Goal: Information Seeking & Learning: Find specific fact

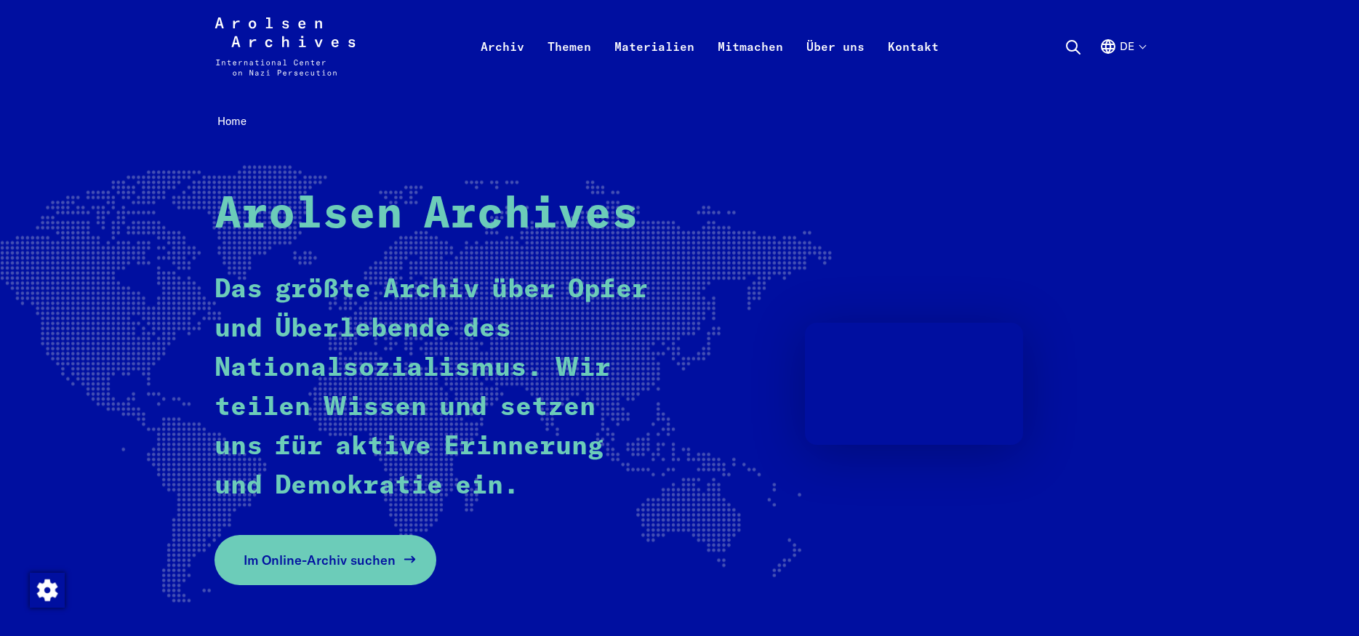
click at [297, 561] on span "Im Online-Archiv suchen" at bounding box center [320, 561] width 152 height 20
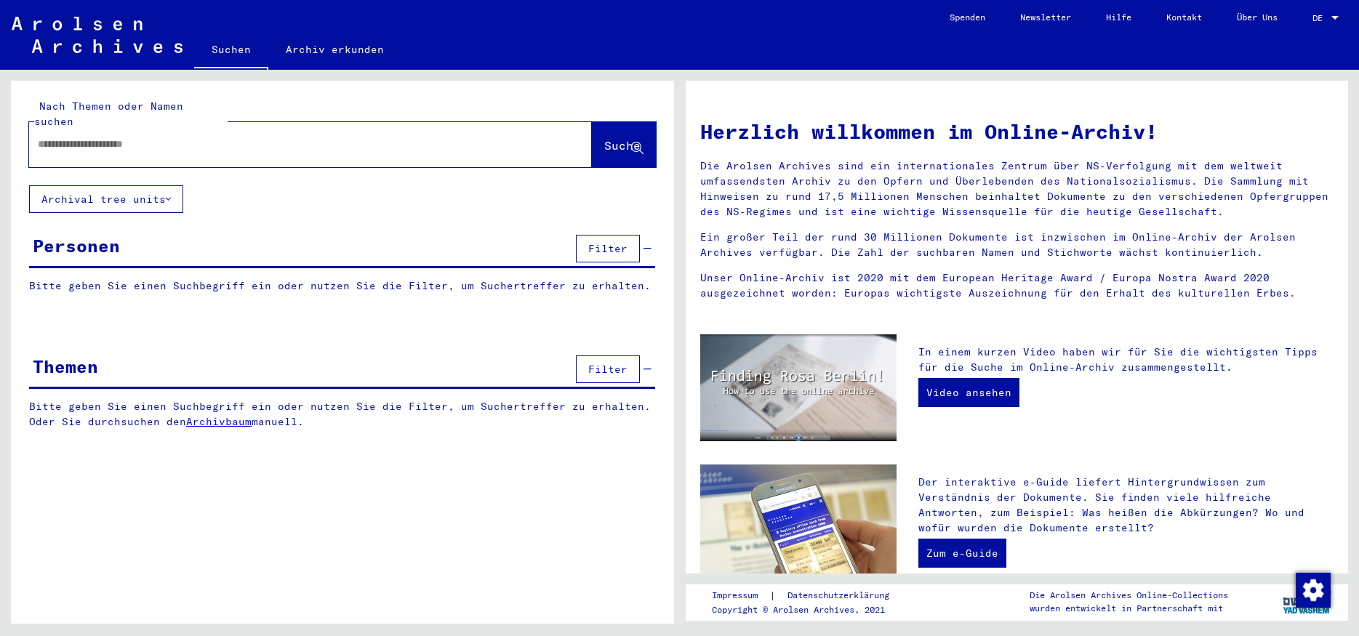
click at [145, 137] on input "text" at bounding box center [293, 144] width 511 height 15
click at [68, 137] on input "text" at bounding box center [293, 144] width 511 height 15
paste input "**********"
click at [604, 142] on button "Suche" at bounding box center [624, 144] width 64 height 45
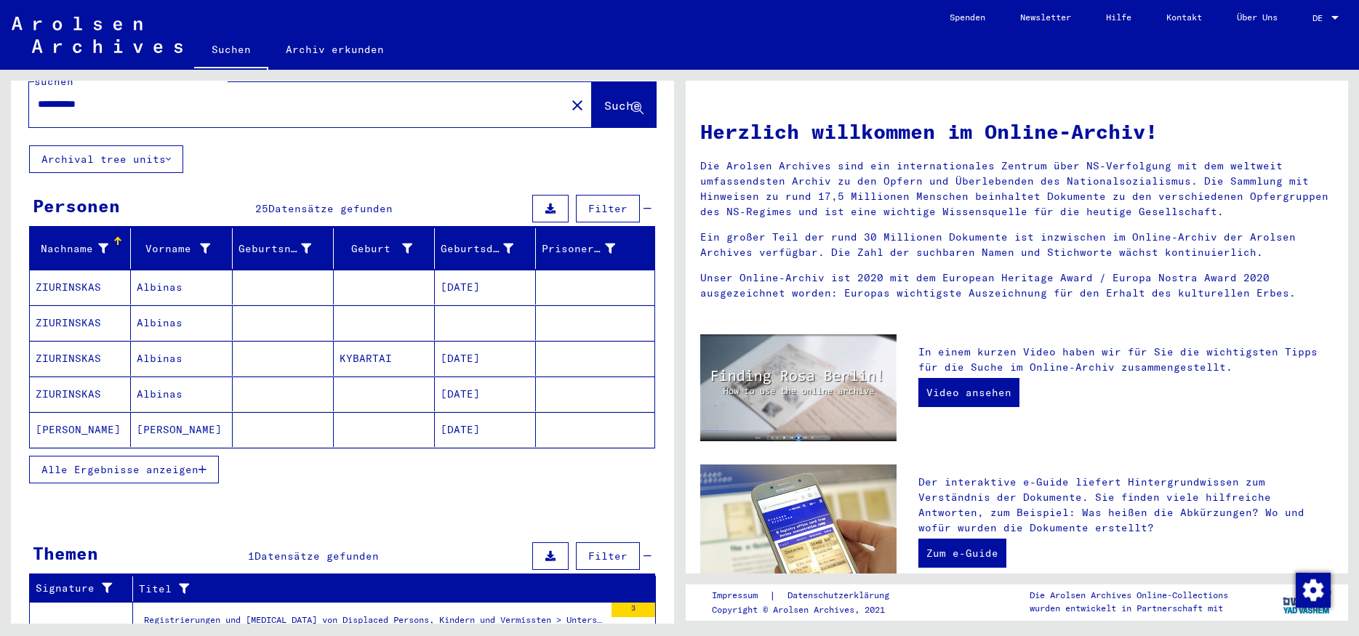
scroll to position [113, 0]
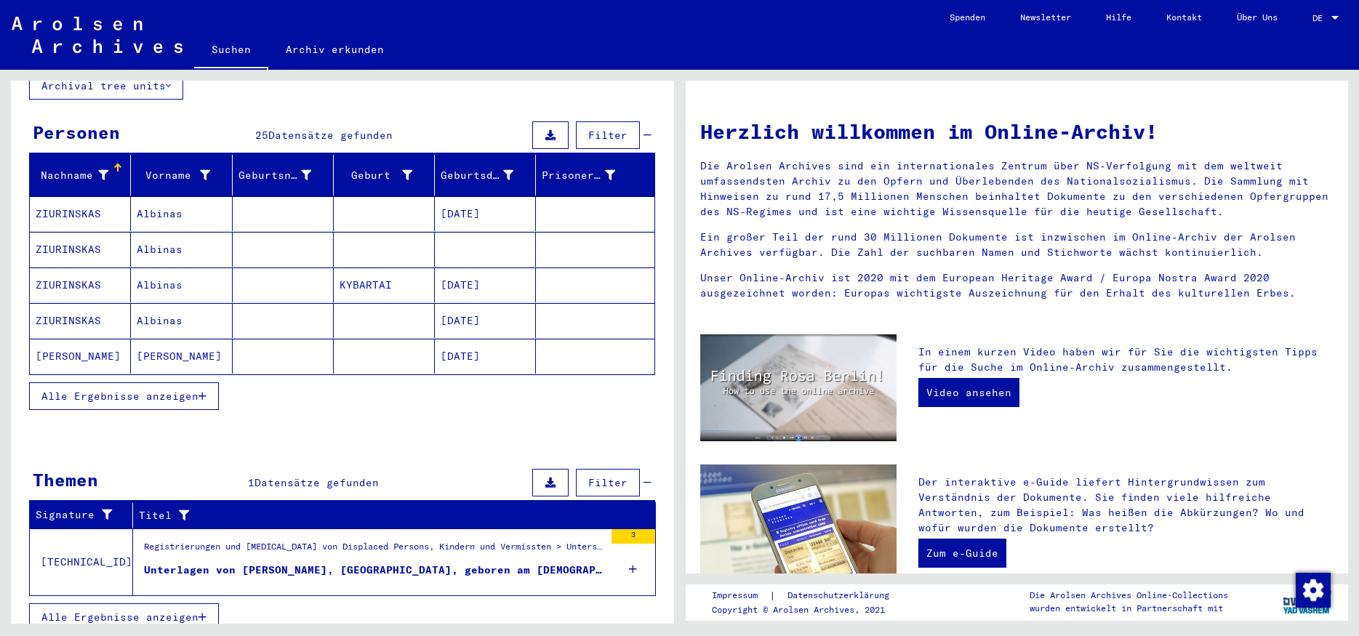
click at [199, 391] on icon "button" at bounding box center [203, 396] width 8 height 10
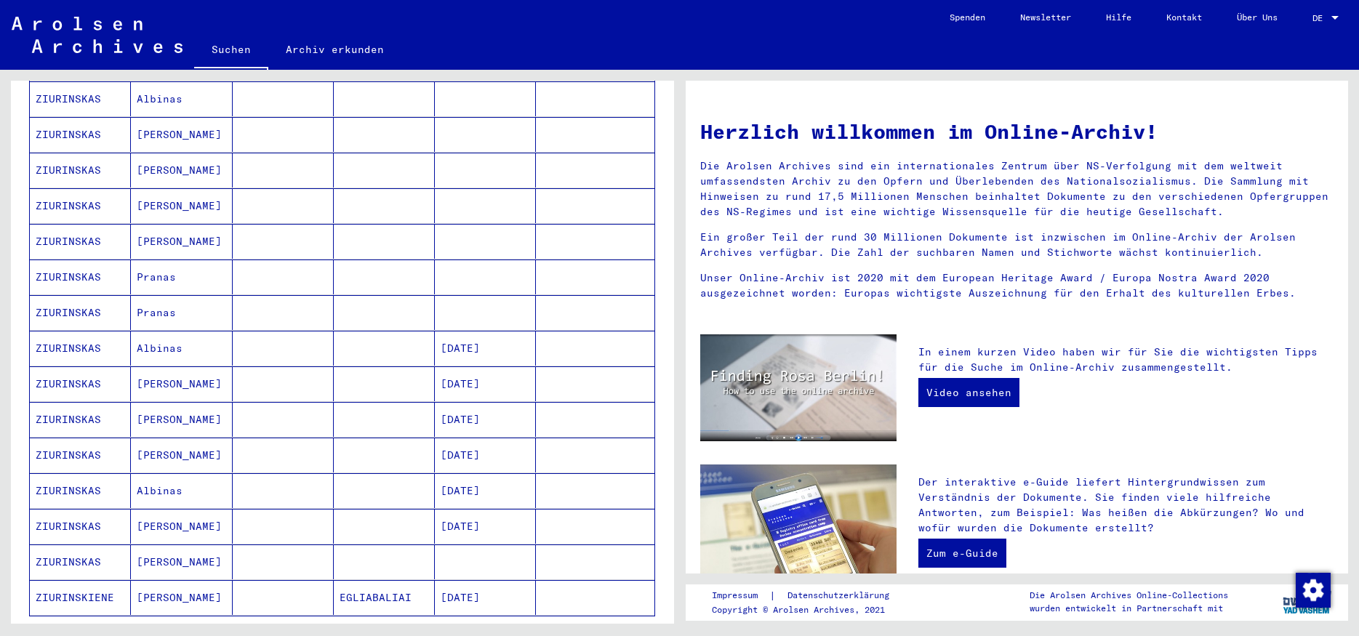
scroll to position [541, 0]
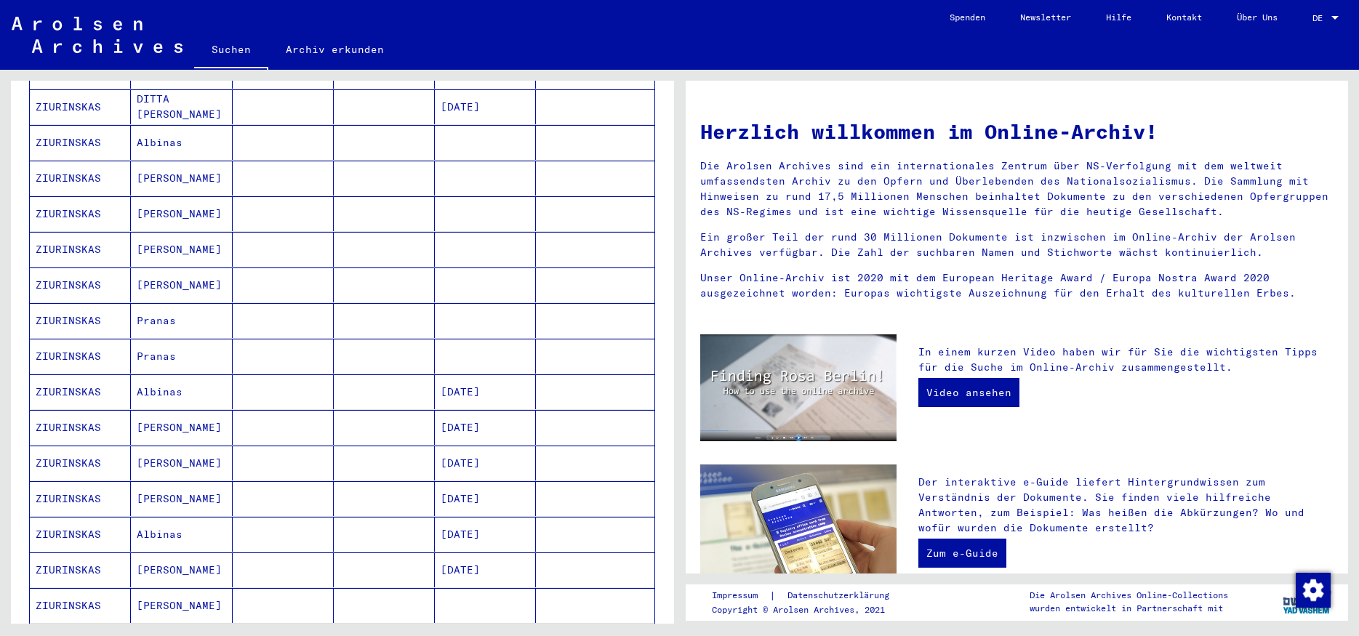
click at [158, 269] on mat-cell "Juozas" at bounding box center [181, 285] width 101 height 35
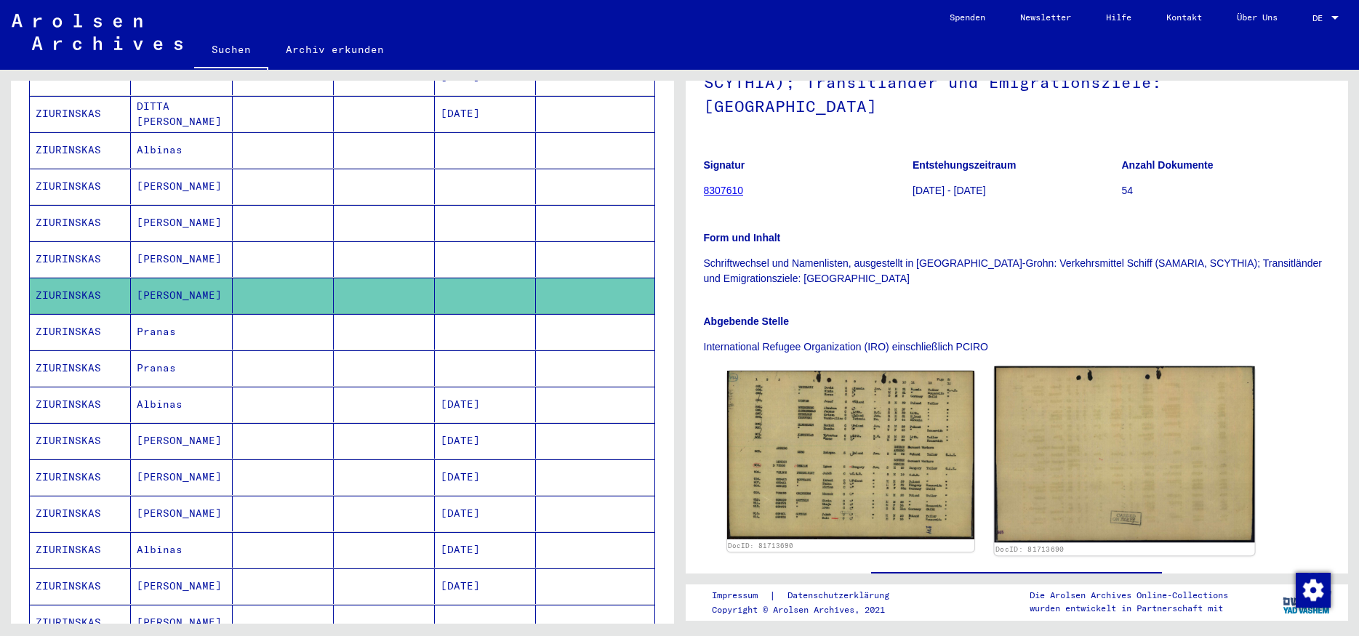
scroll to position [319, 0]
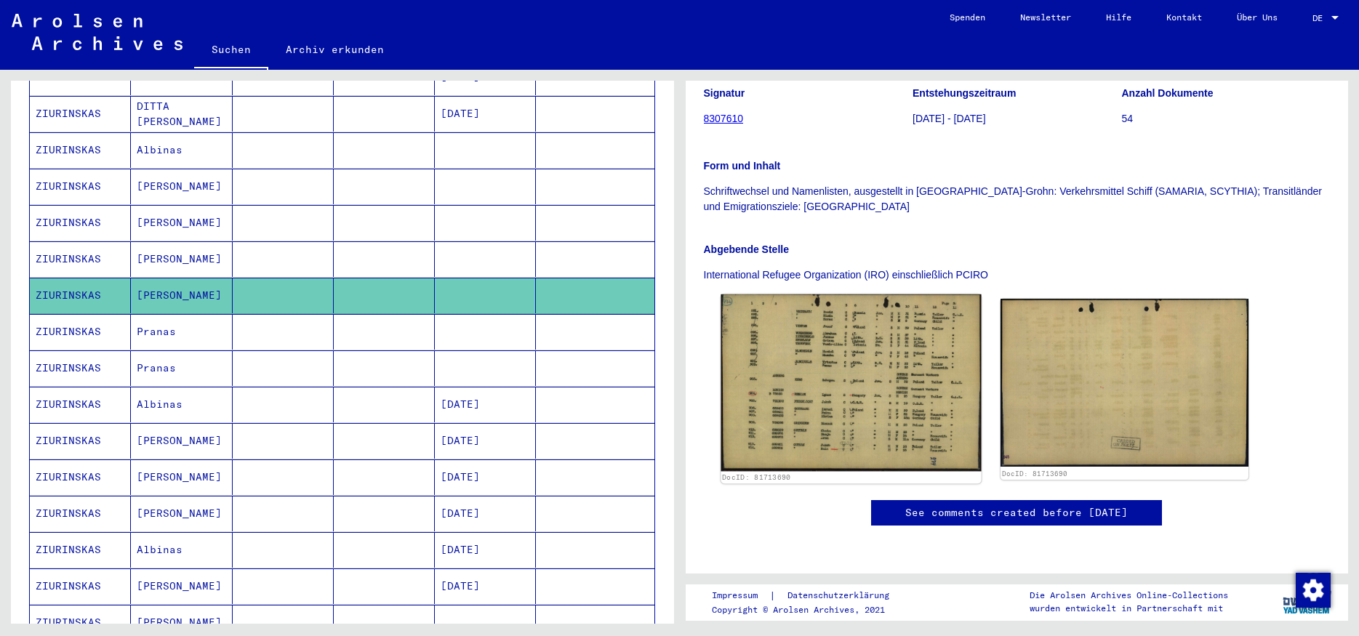
click at [820, 295] on img at bounding box center [851, 383] width 260 height 177
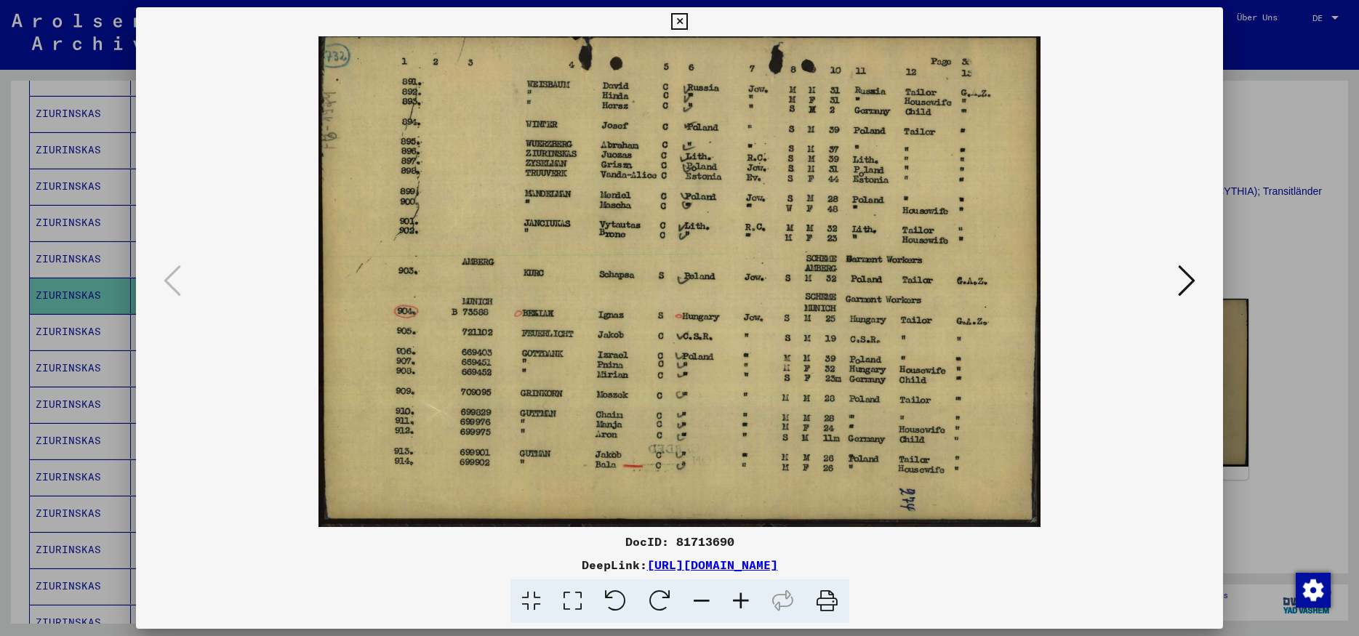
click at [594, 297] on img at bounding box center [679, 281] width 989 height 491
click at [688, 20] on icon at bounding box center [679, 21] width 17 height 17
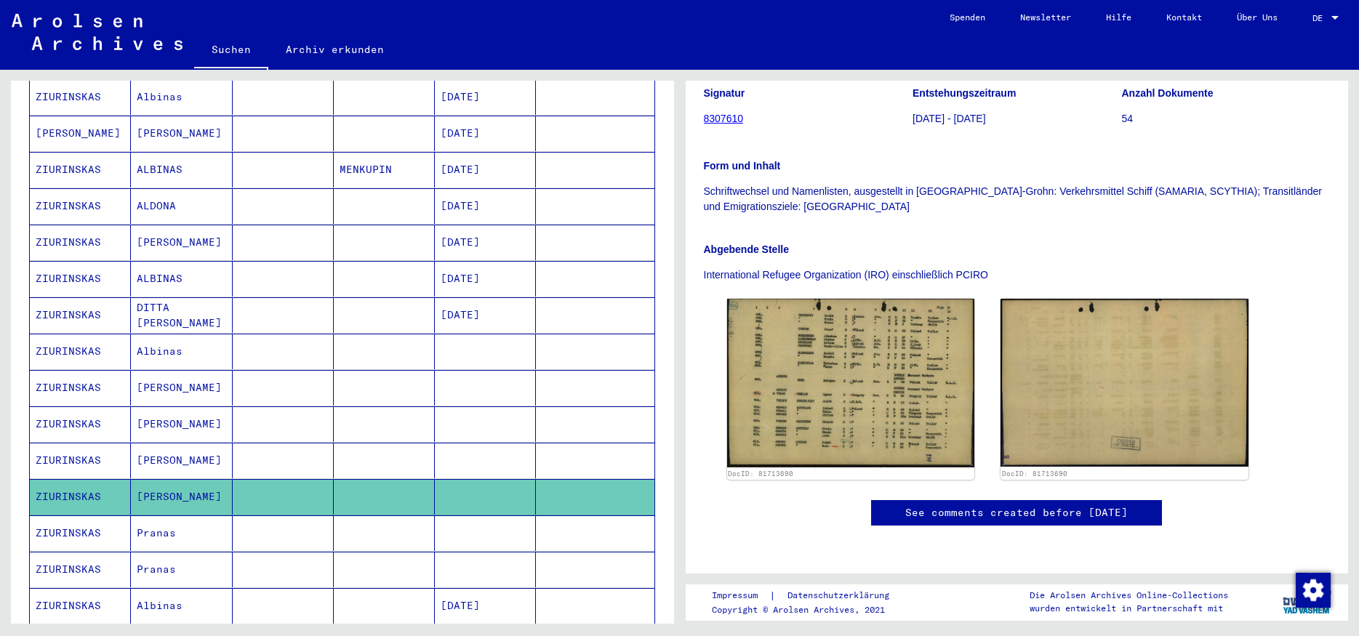
scroll to position [295, 0]
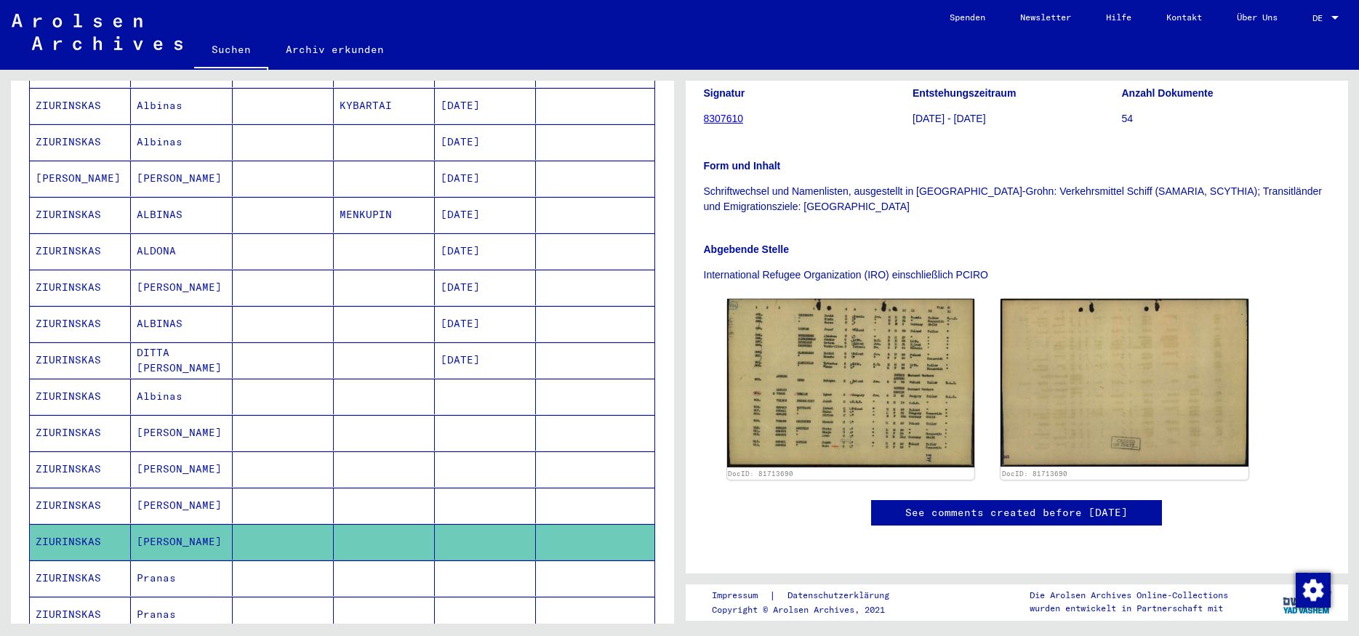
click at [241, 161] on mat-cell at bounding box center [283, 179] width 101 height 36
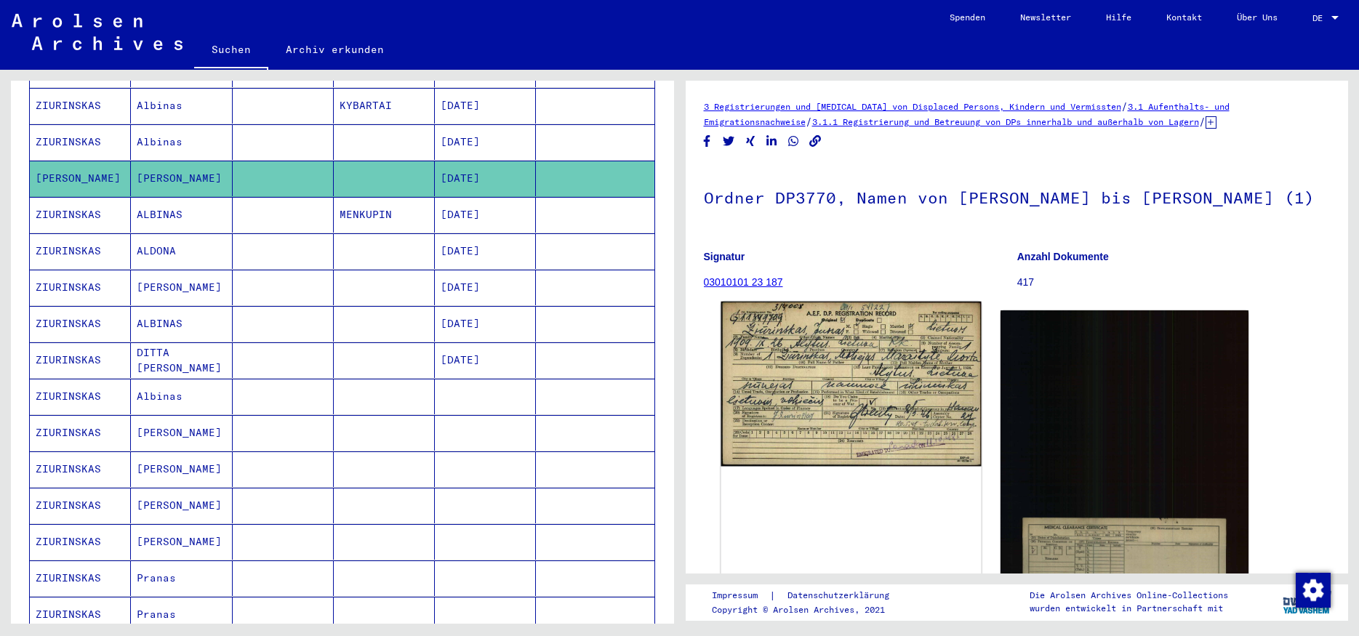
click at [804, 405] on img at bounding box center [851, 384] width 260 height 165
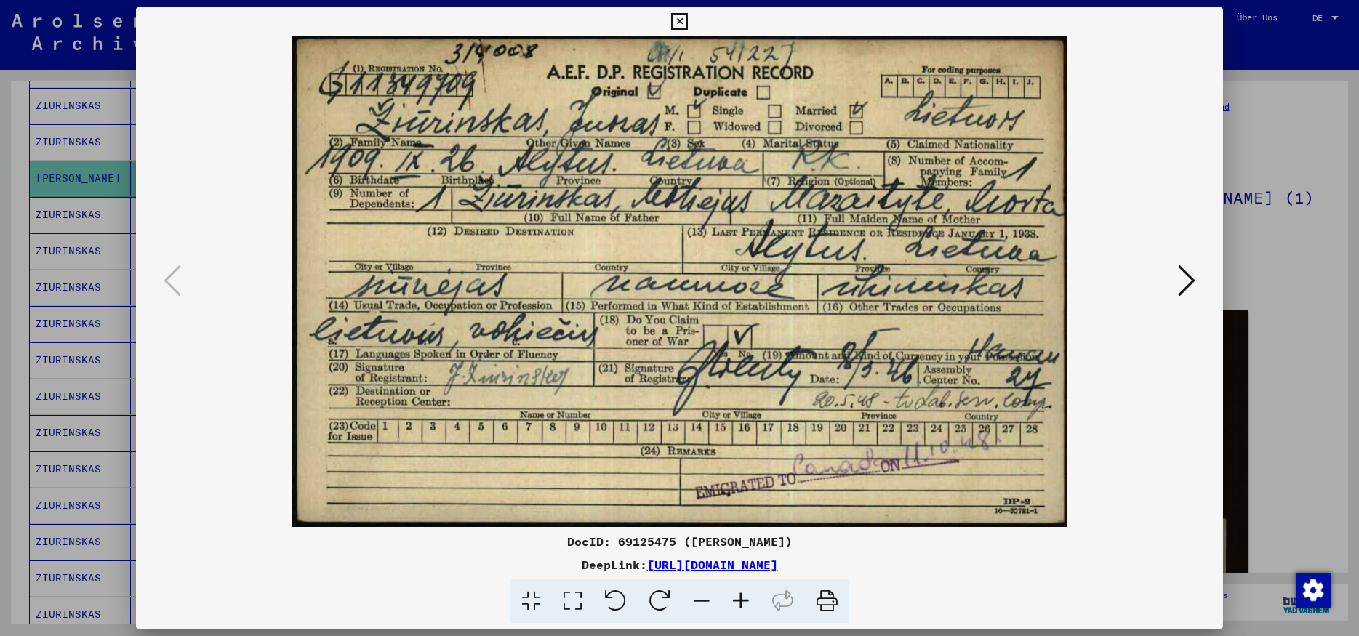
click at [688, 25] on icon at bounding box center [679, 21] width 17 height 17
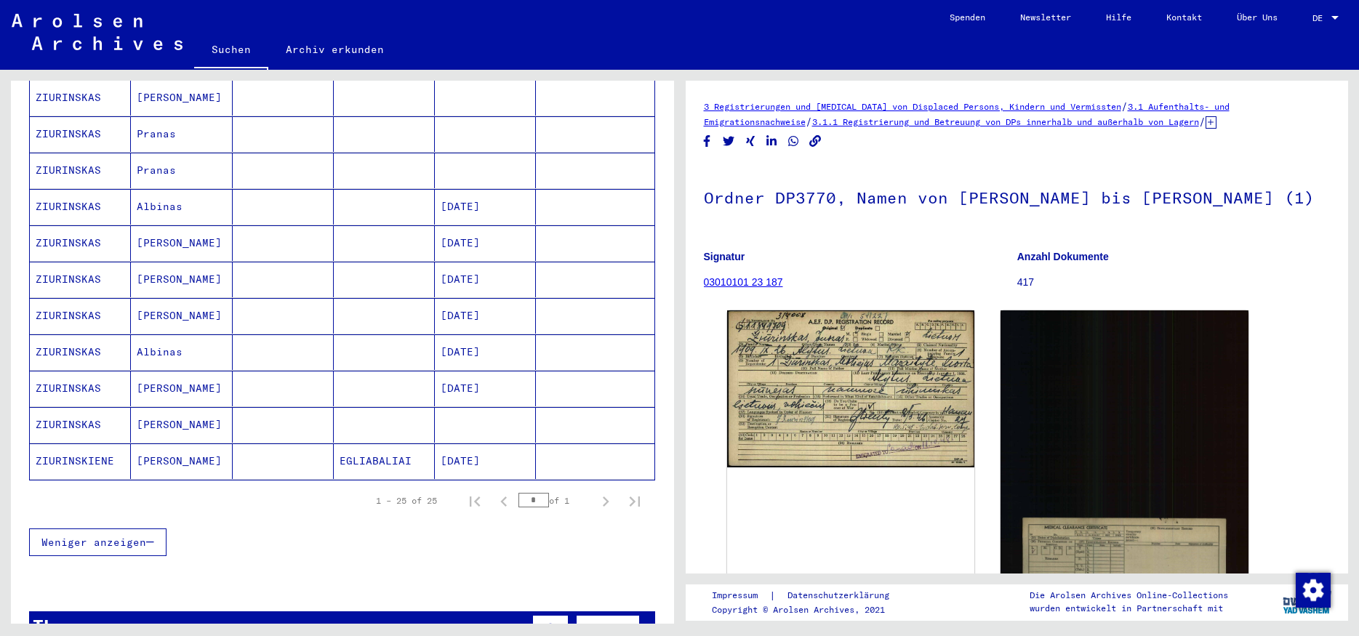
scroll to position [736, 0]
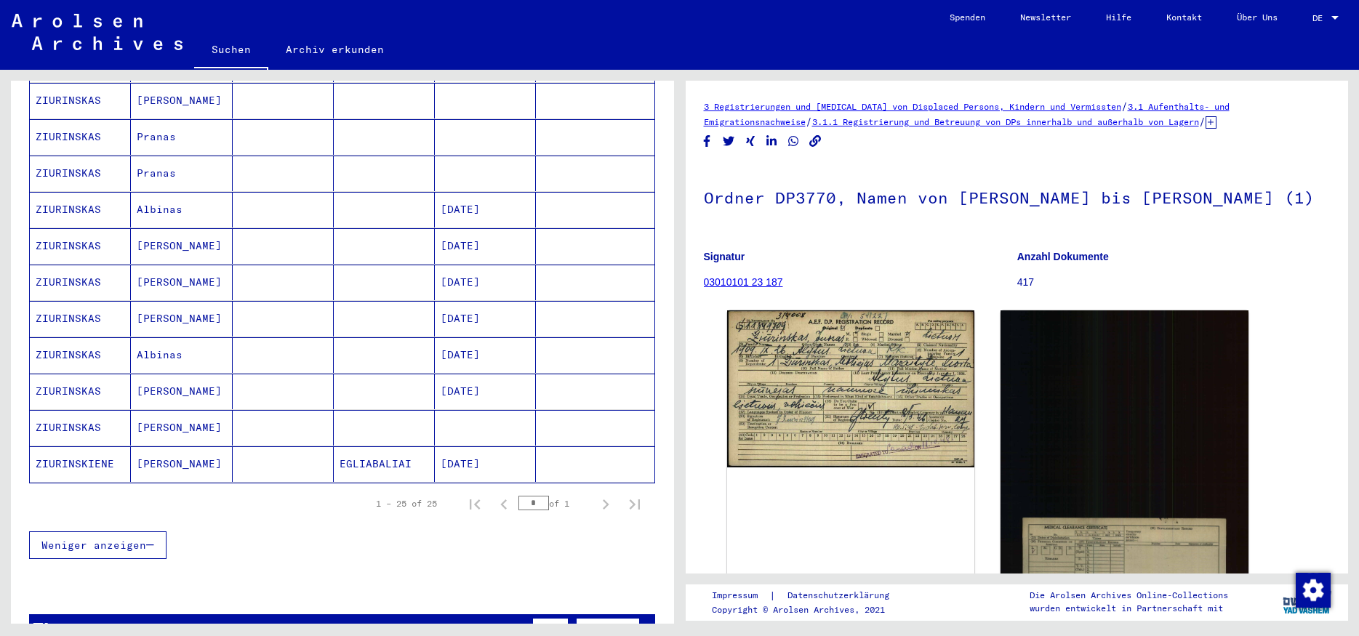
click at [251, 458] on mat-cell at bounding box center [283, 465] width 101 height 36
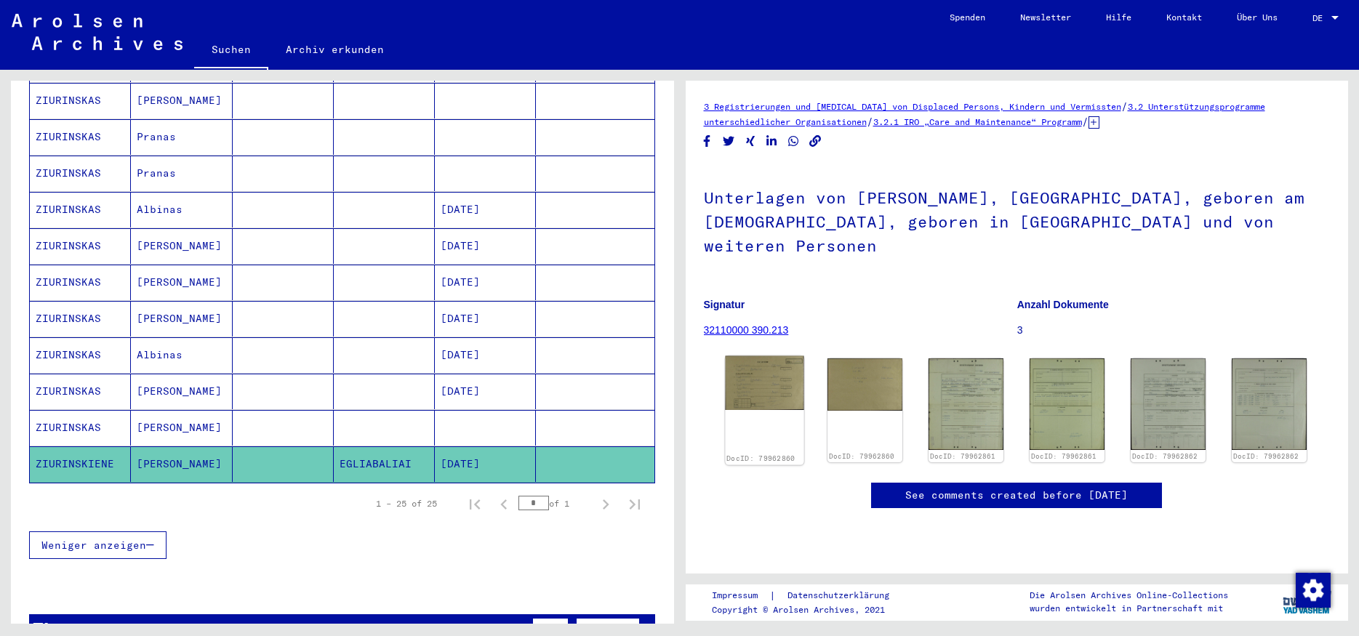
click at [779, 380] on img at bounding box center [764, 383] width 79 height 55
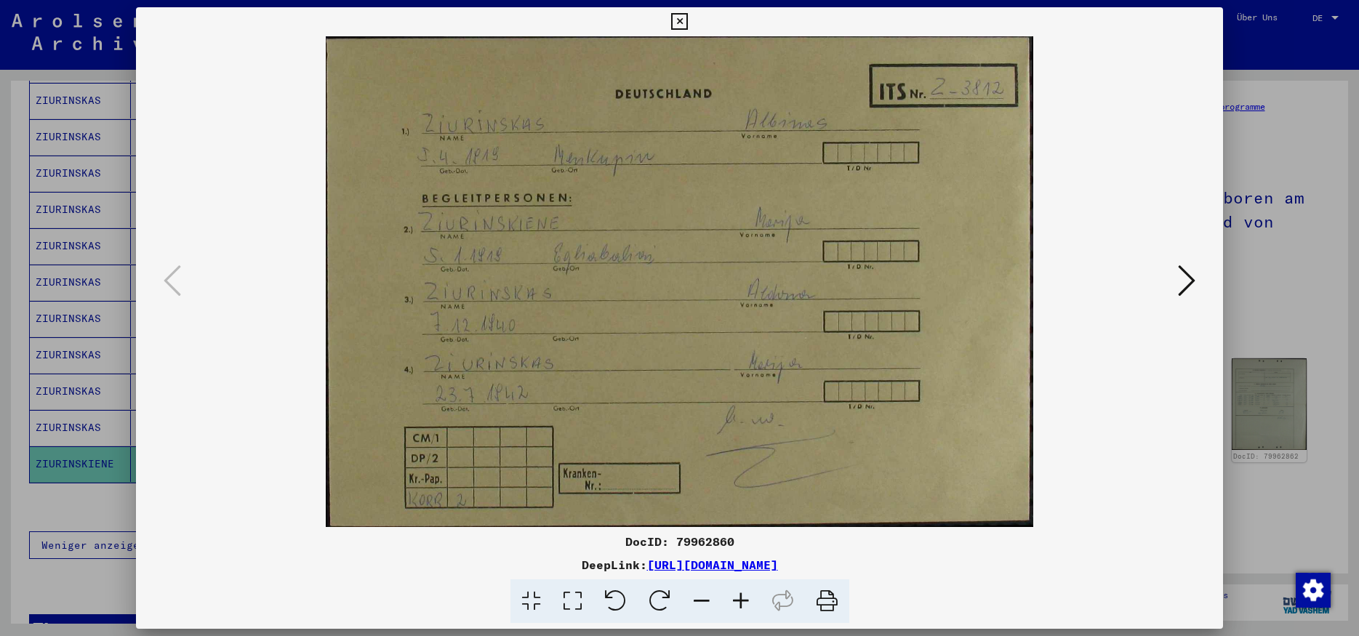
click at [688, 20] on icon at bounding box center [679, 21] width 17 height 17
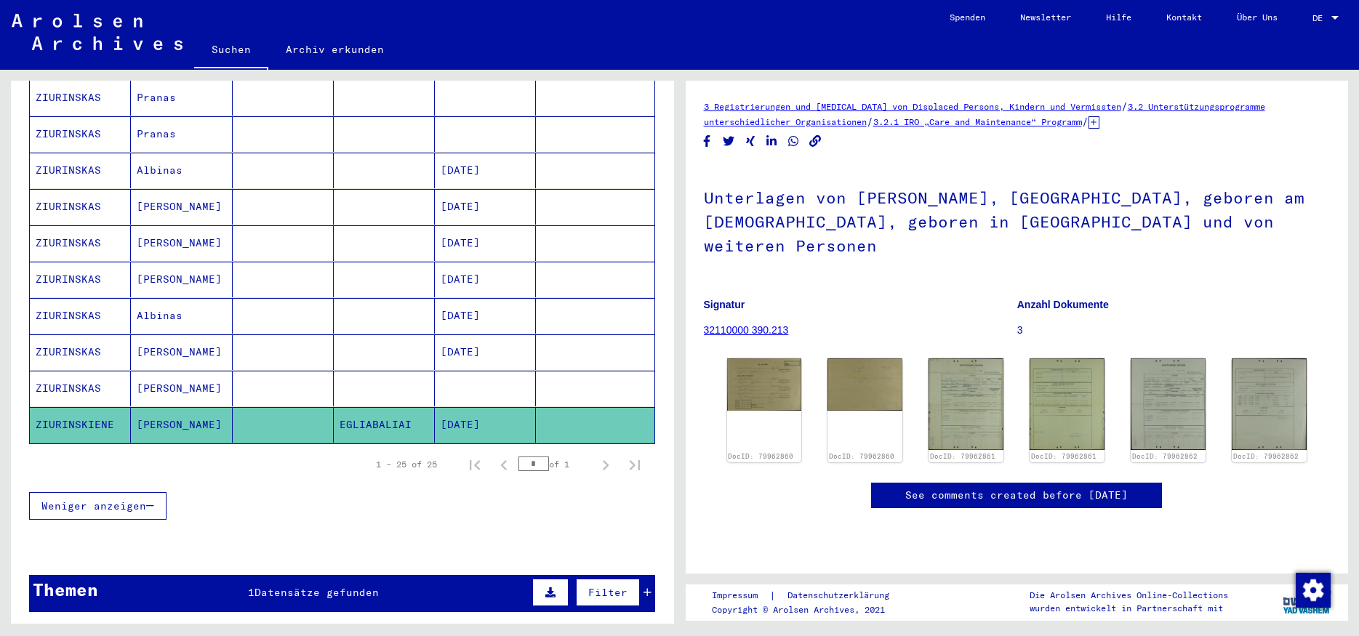
scroll to position [874, 0]
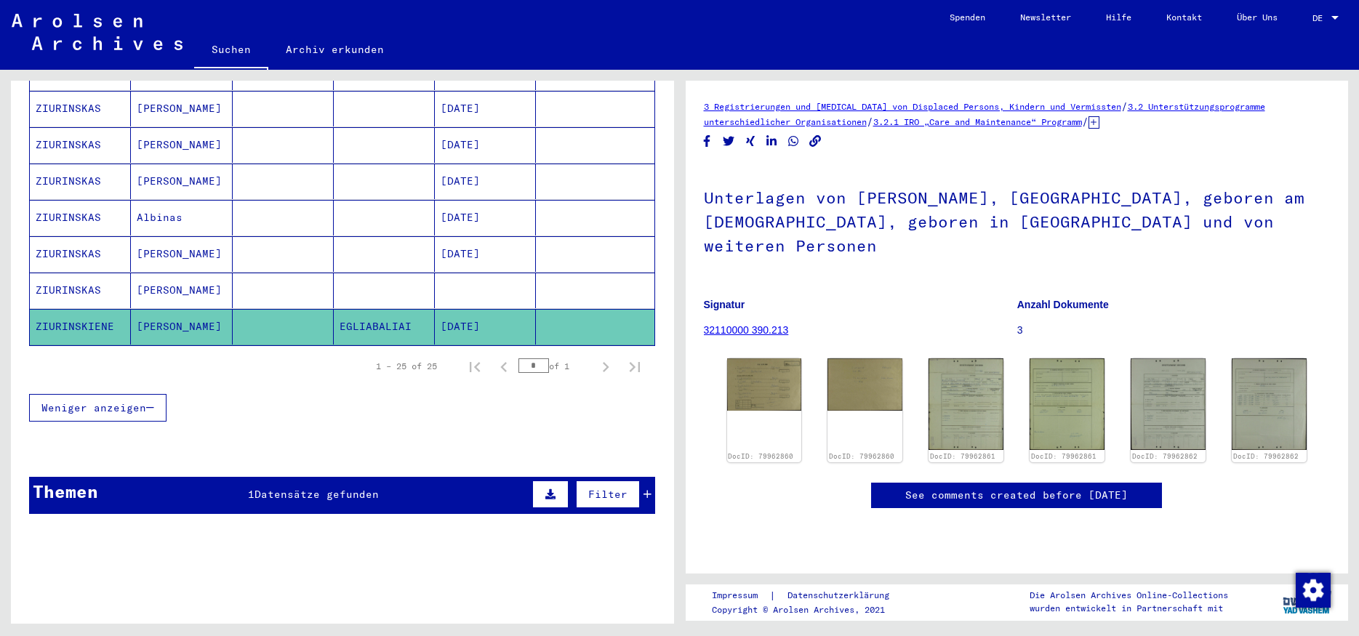
click at [448, 477] on div "Themen 1 Datensätze gefunden Filter" at bounding box center [342, 495] width 626 height 37
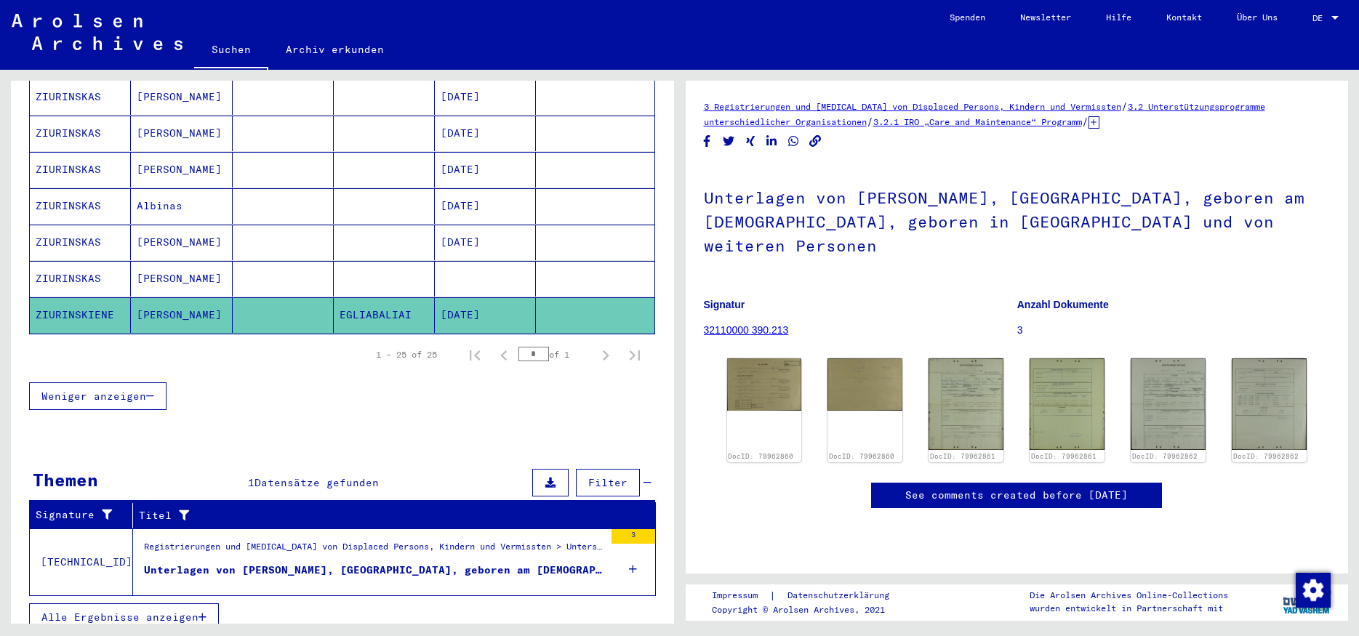
click at [465, 540] on div "Registrierungen und Akten von Displaced Persons, Kindern und Vermissten > Unter…" at bounding box center [374, 550] width 460 height 20
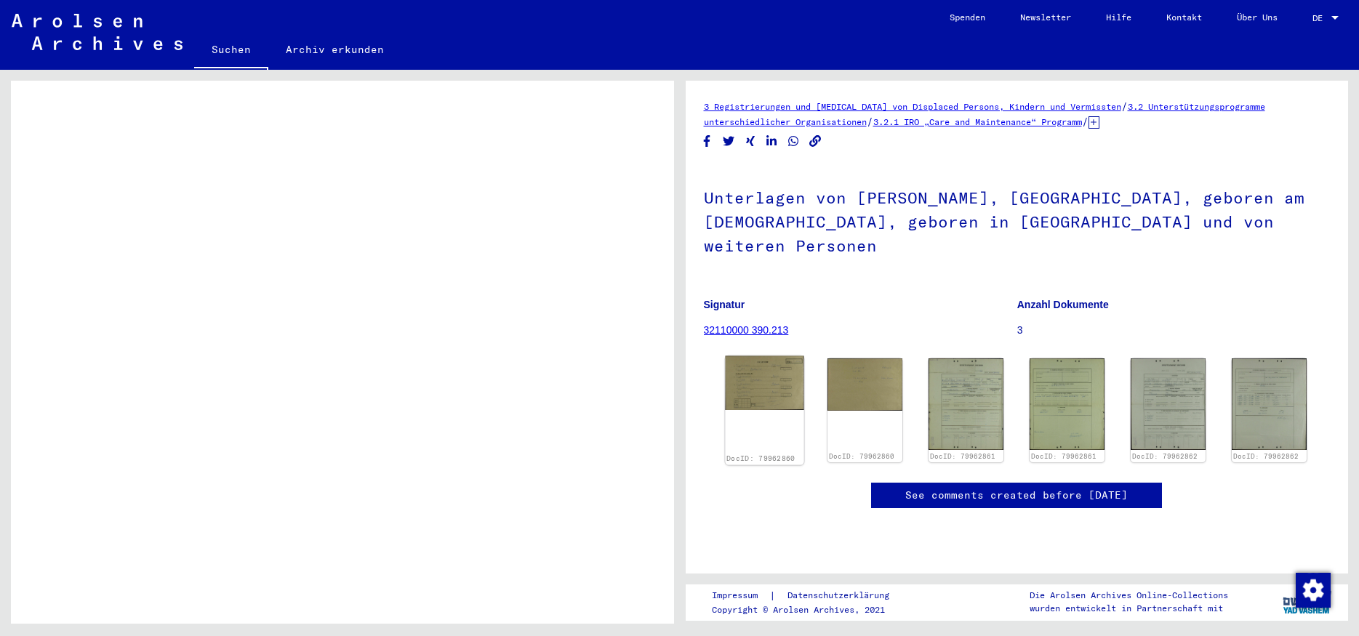
click at [785, 362] on img at bounding box center [764, 383] width 79 height 55
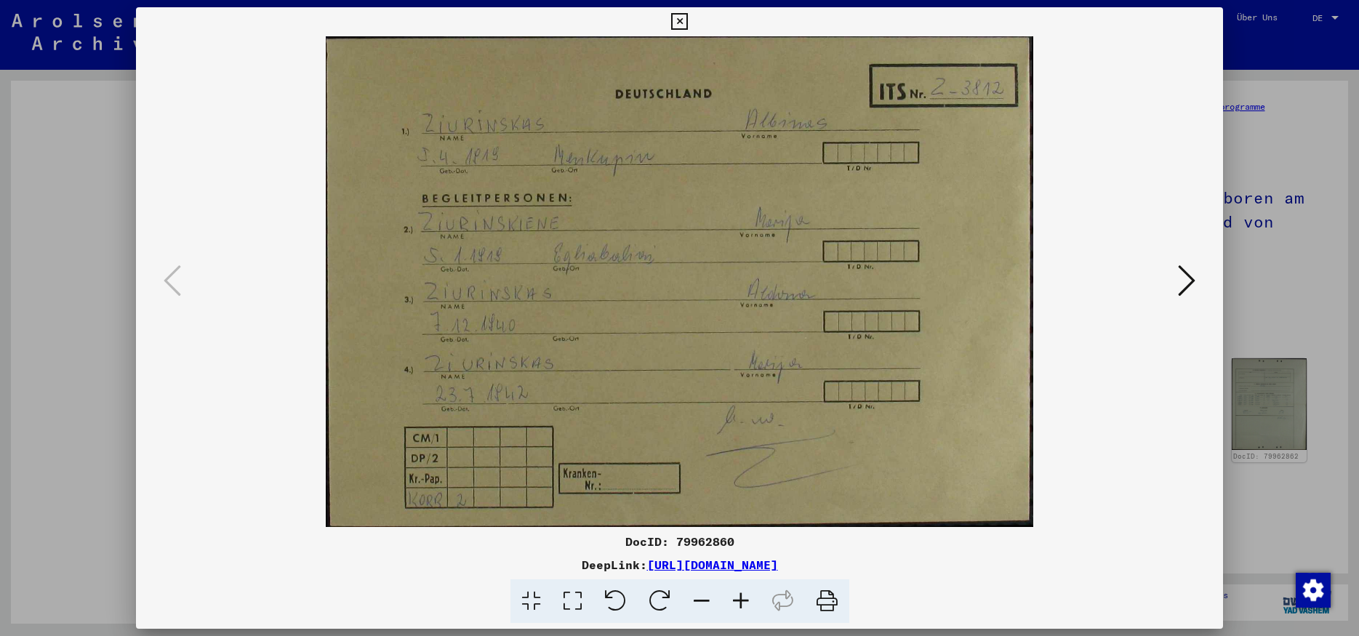
click at [688, 25] on icon at bounding box center [679, 21] width 17 height 17
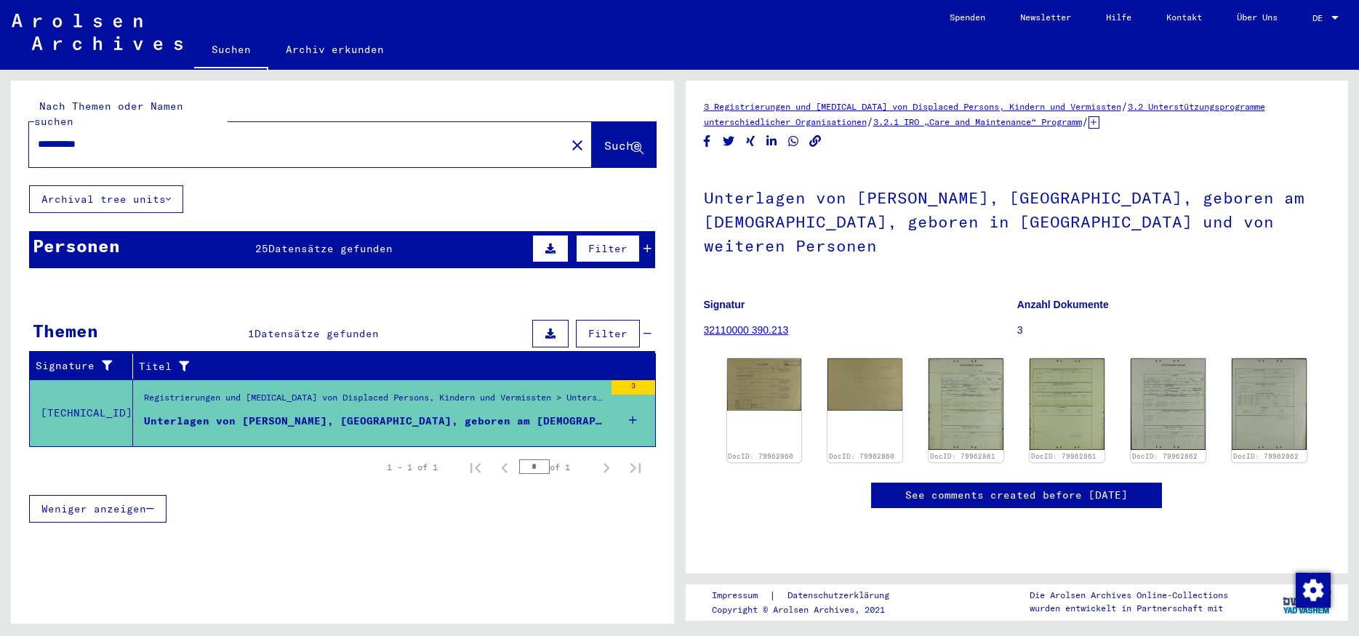
click at [651, 325] on mat-cell at bounding box center [595, 328] width 118 height 36
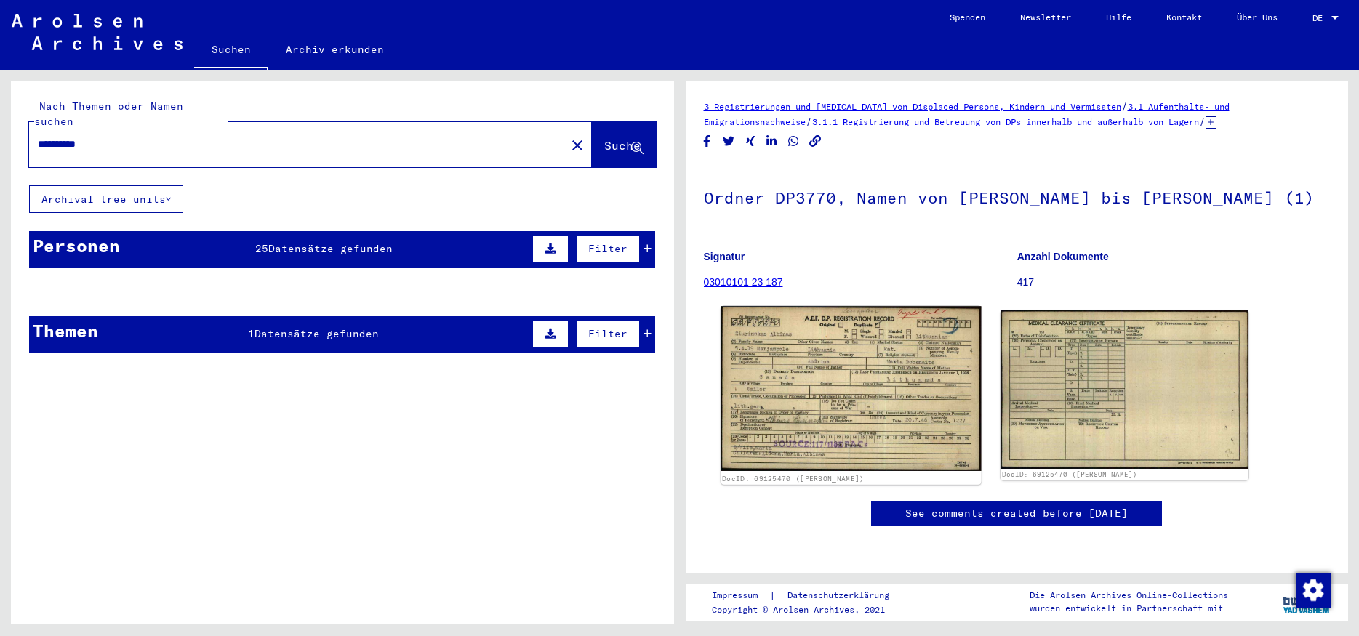
click at [879, 371] on img at bounding box center [851, 388] width 260 height 165
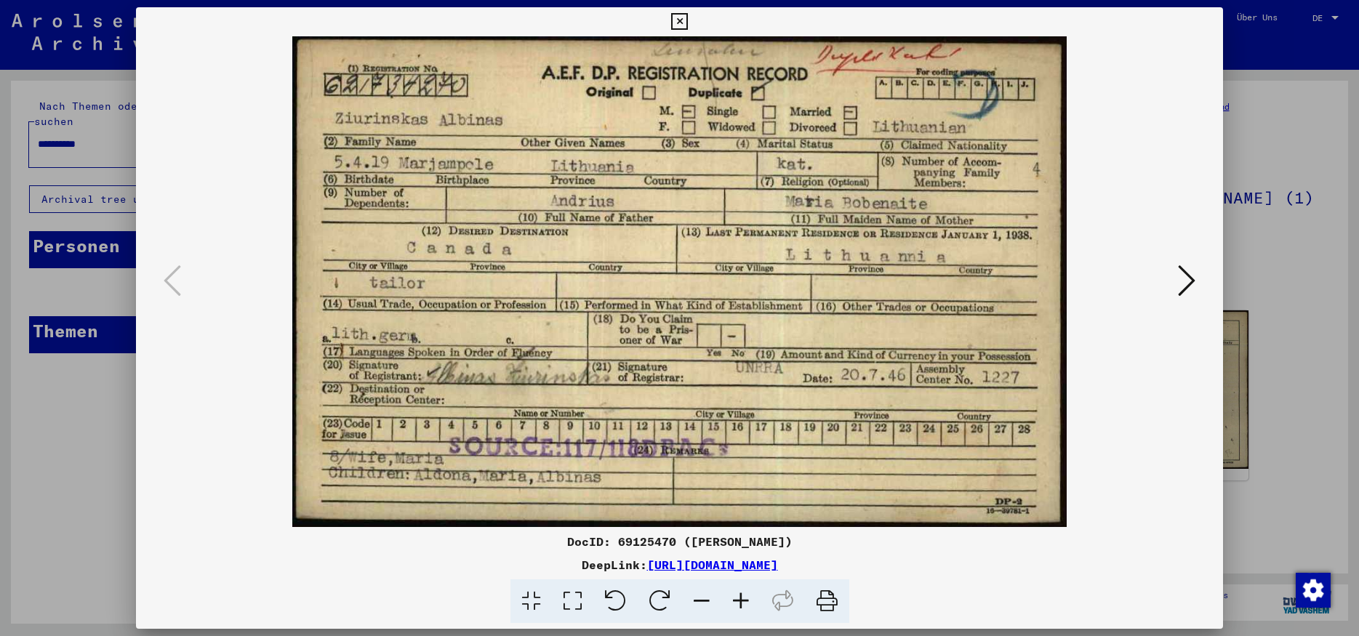
click at [688, 21] on icon at bounding box center [679, 21] width 17 height 17
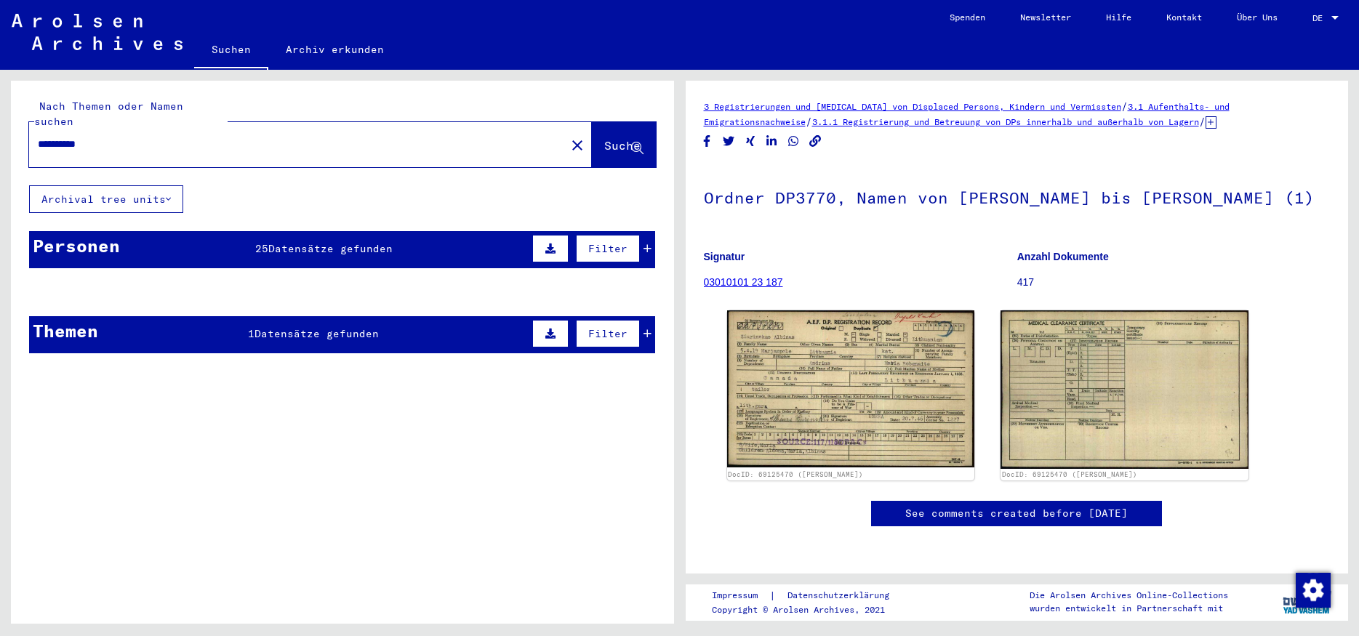
click at [645, 244] on icon at bounding box center [648, 249] width 8 height 10
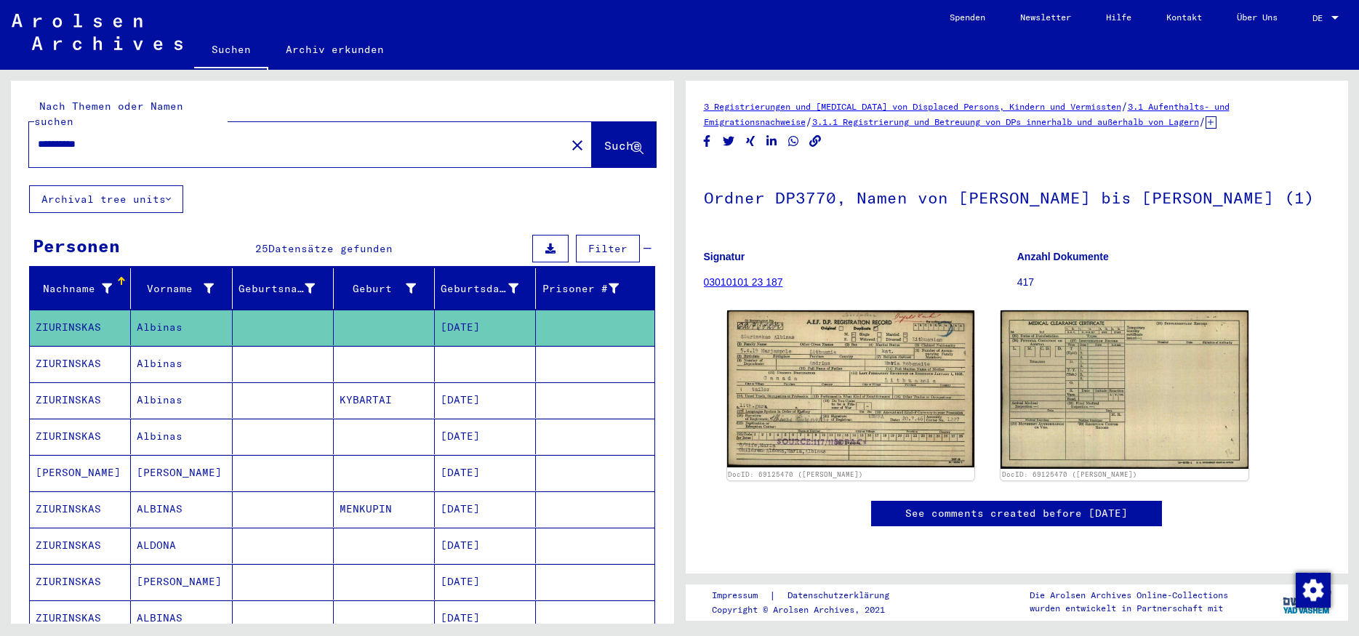
click at [224, 351] on mat-cell "Albinas" at bounding box center [181, 364] width 101 height 36
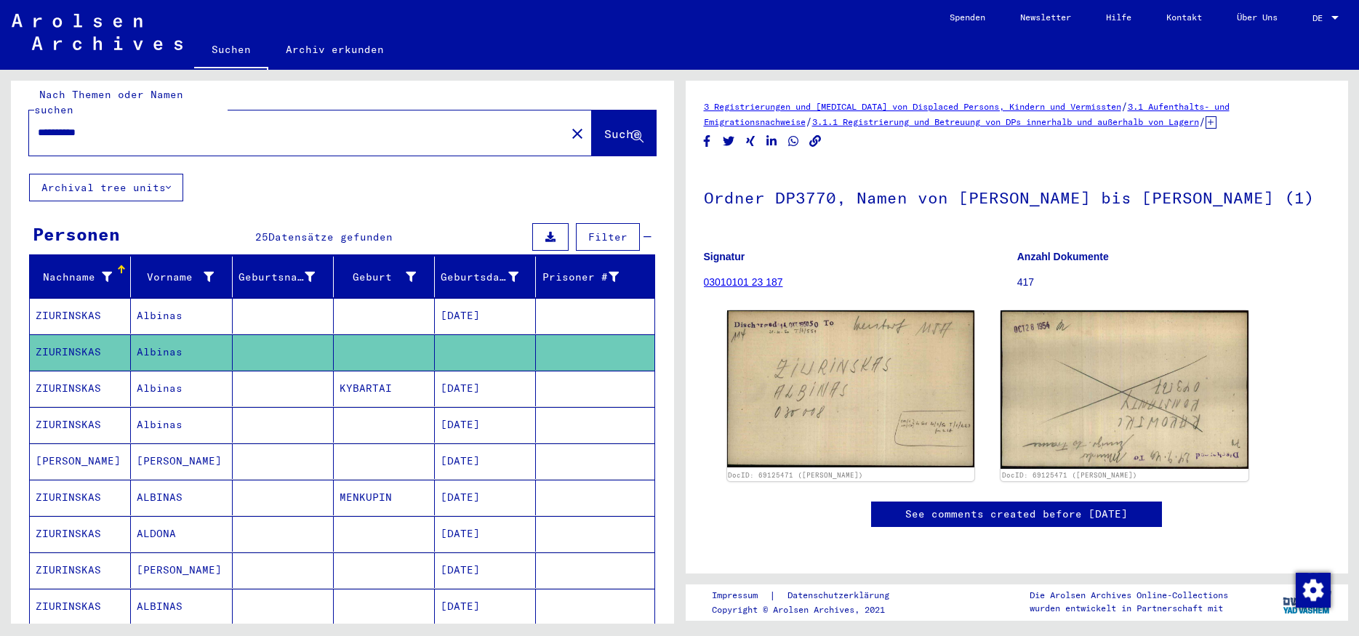
scroll to position [15, 0]
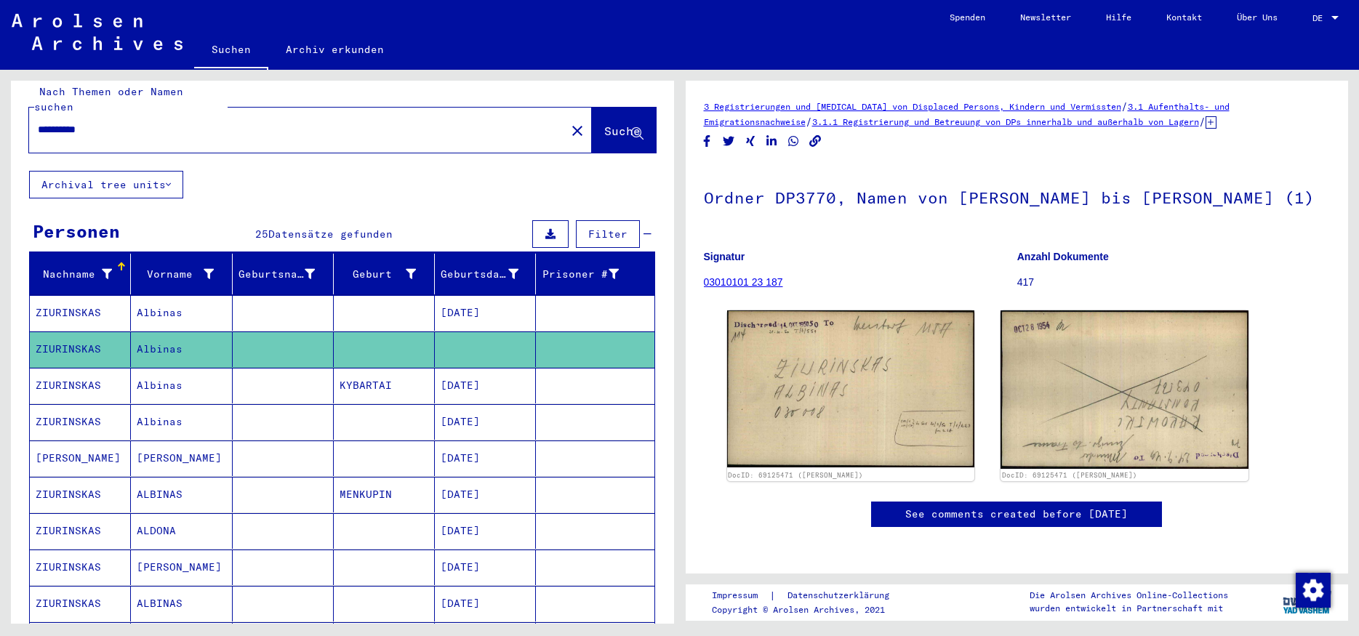
click at [180, 448] on mat-cell "Juozas" at bounding box center [181, 459] width 101 height 36
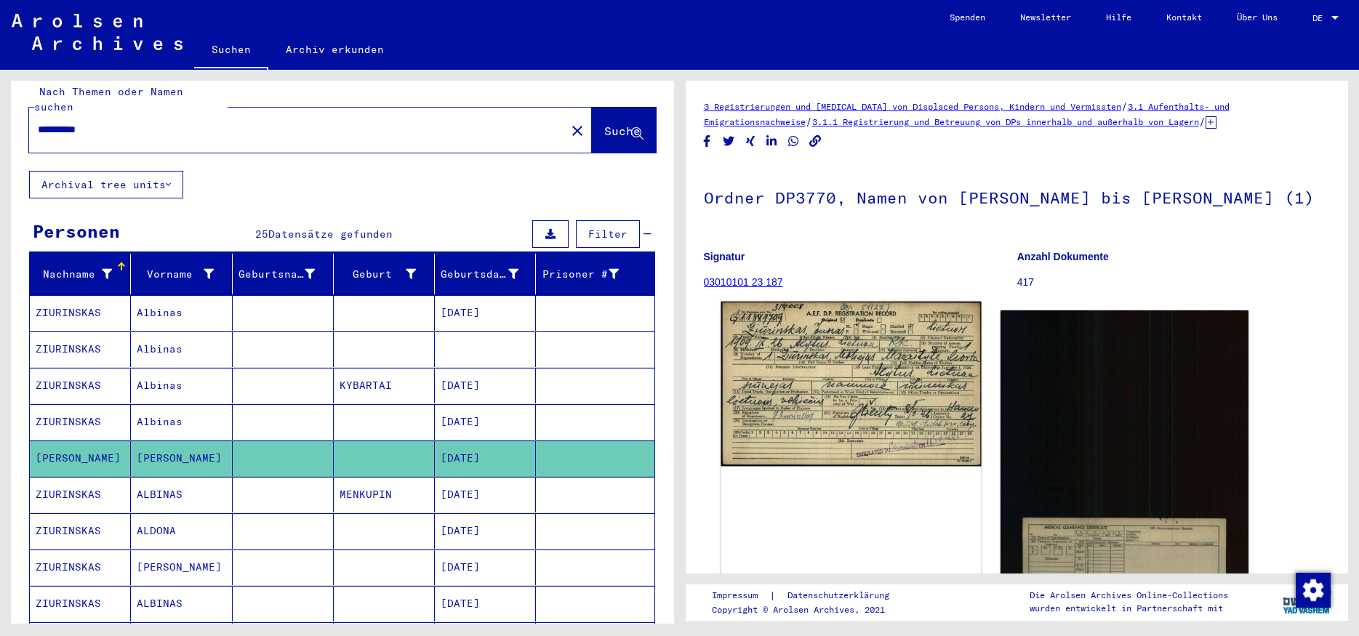
scroll to position [151, 0]
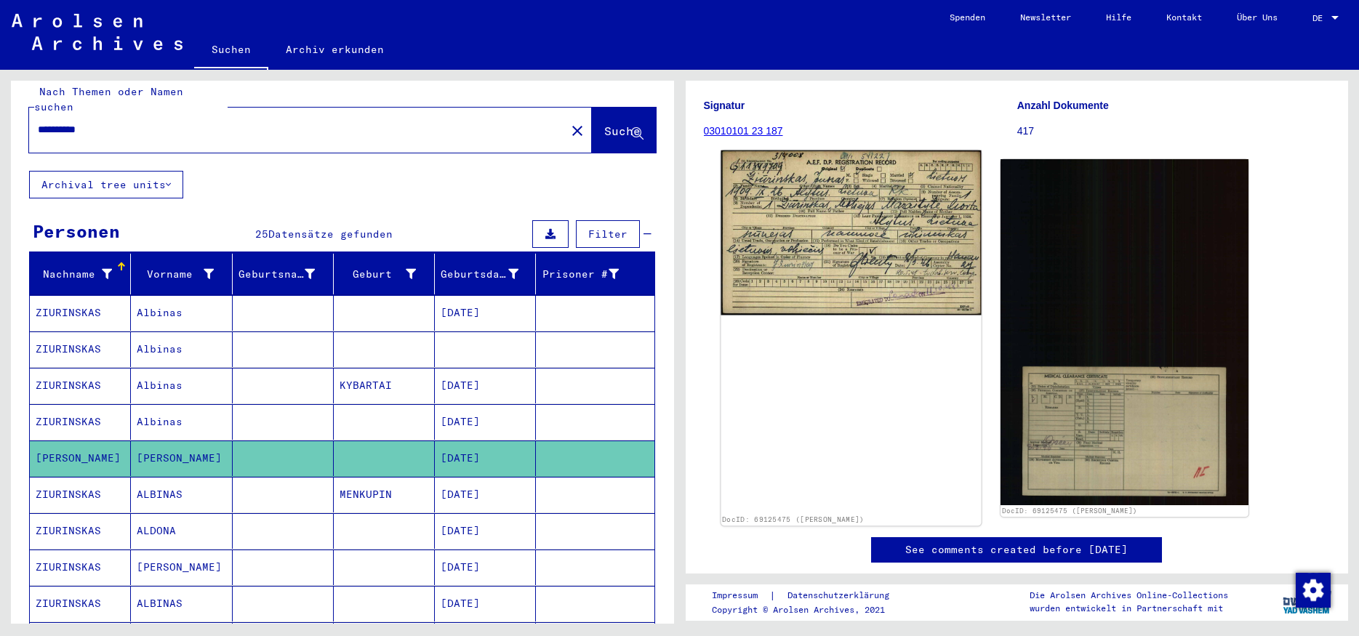
click at [907, 274] on img at bounding box center [851, 233] width 260 height 165
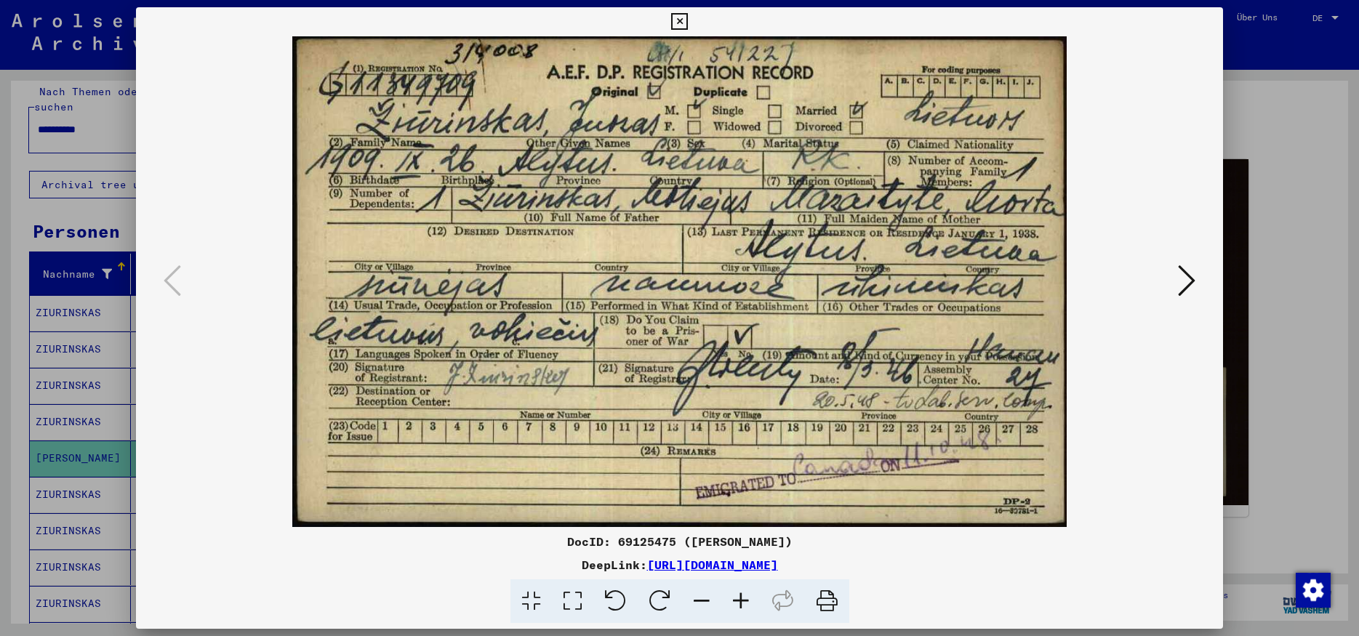
click at [688, 19] on icon at bounding box center [679, 21] width 17 height 17
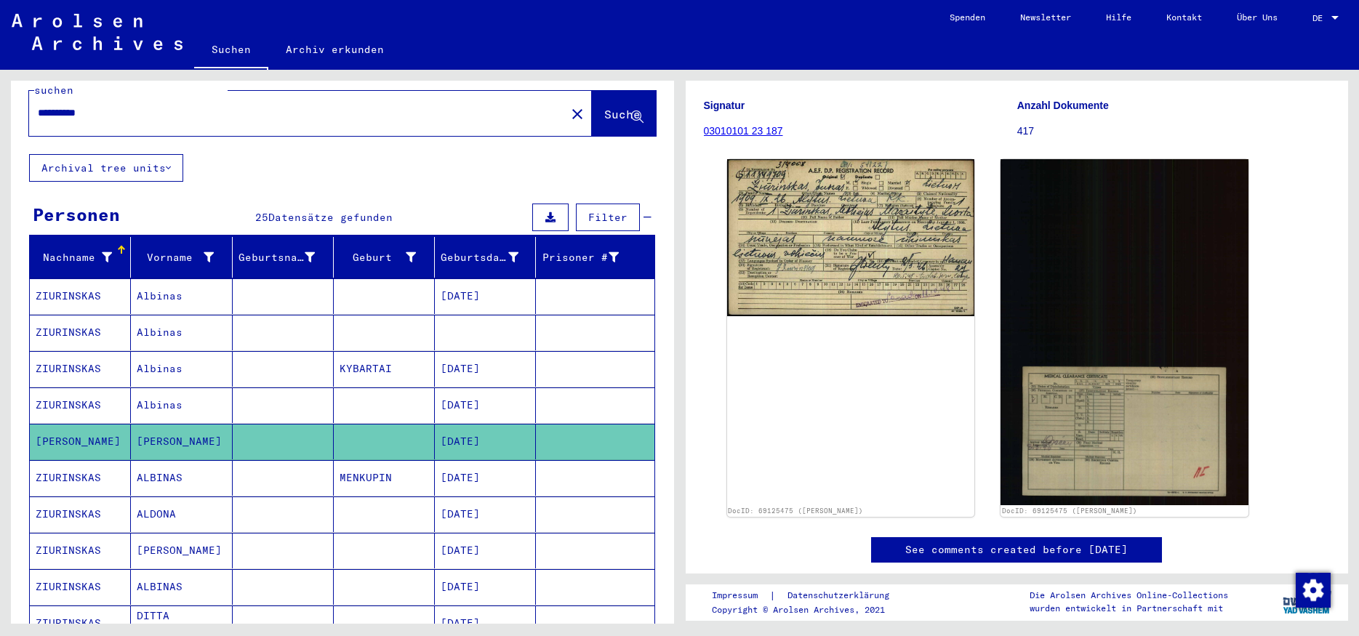
scroll to position [112, 0]
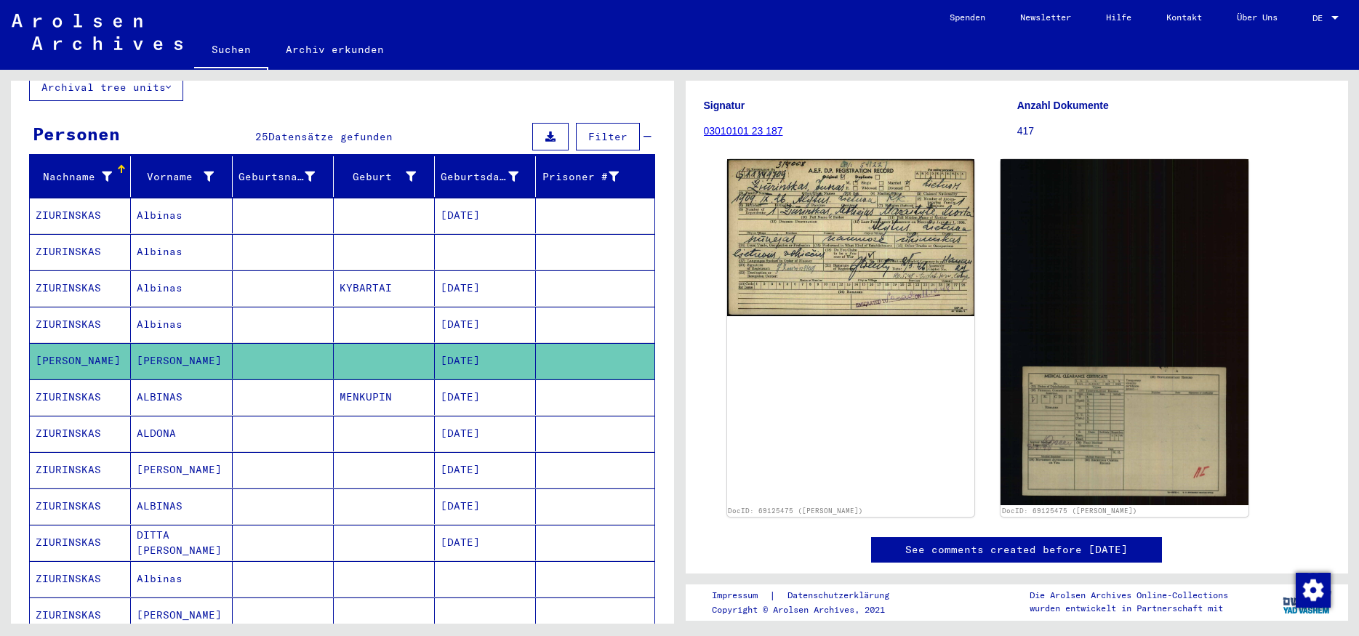
click at [263, 416] on mat-cell at bounding box center [283, 434] width 101 height 36
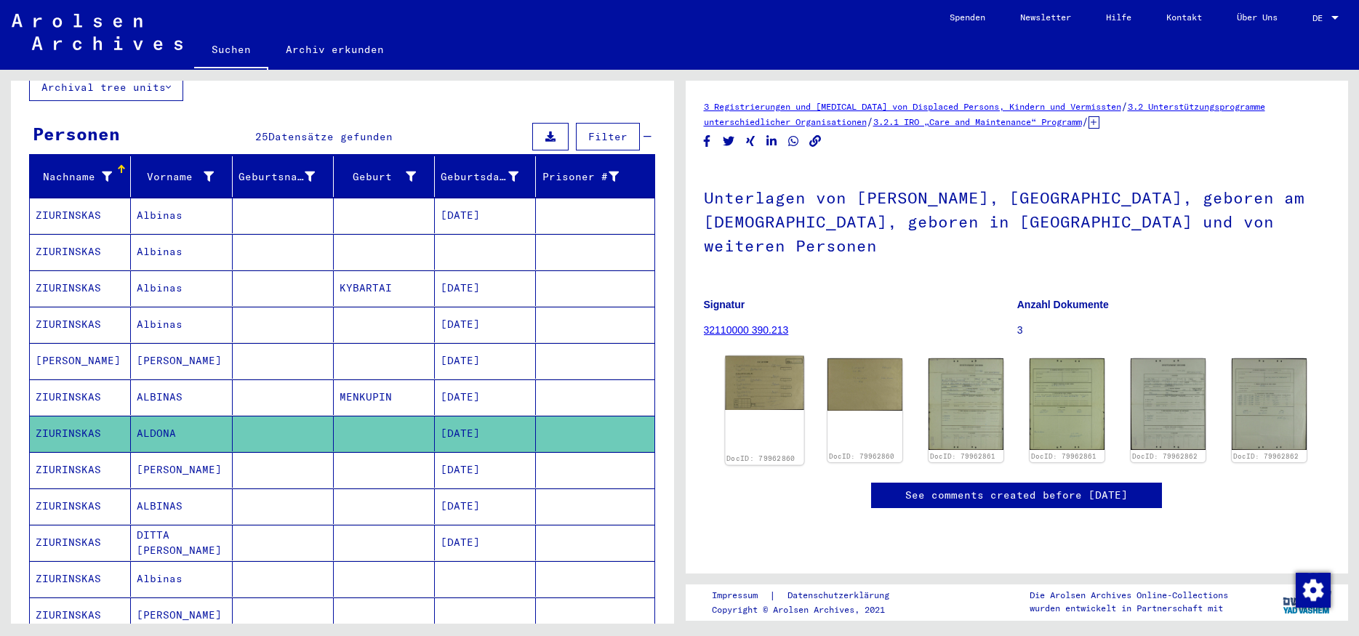
click at [775, 362] on img at bounding box center [764, 383] width 79 height 55
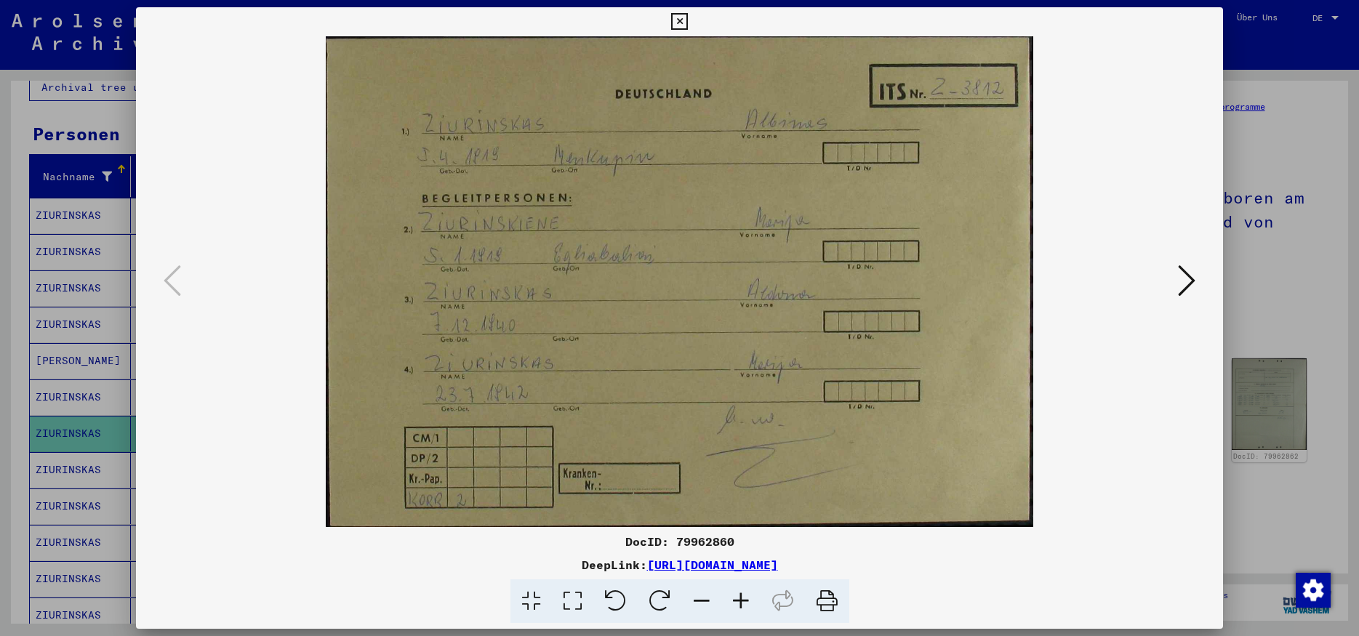
click at [688, 20] on icon at bounding box center [679, 21] width 17 height 17
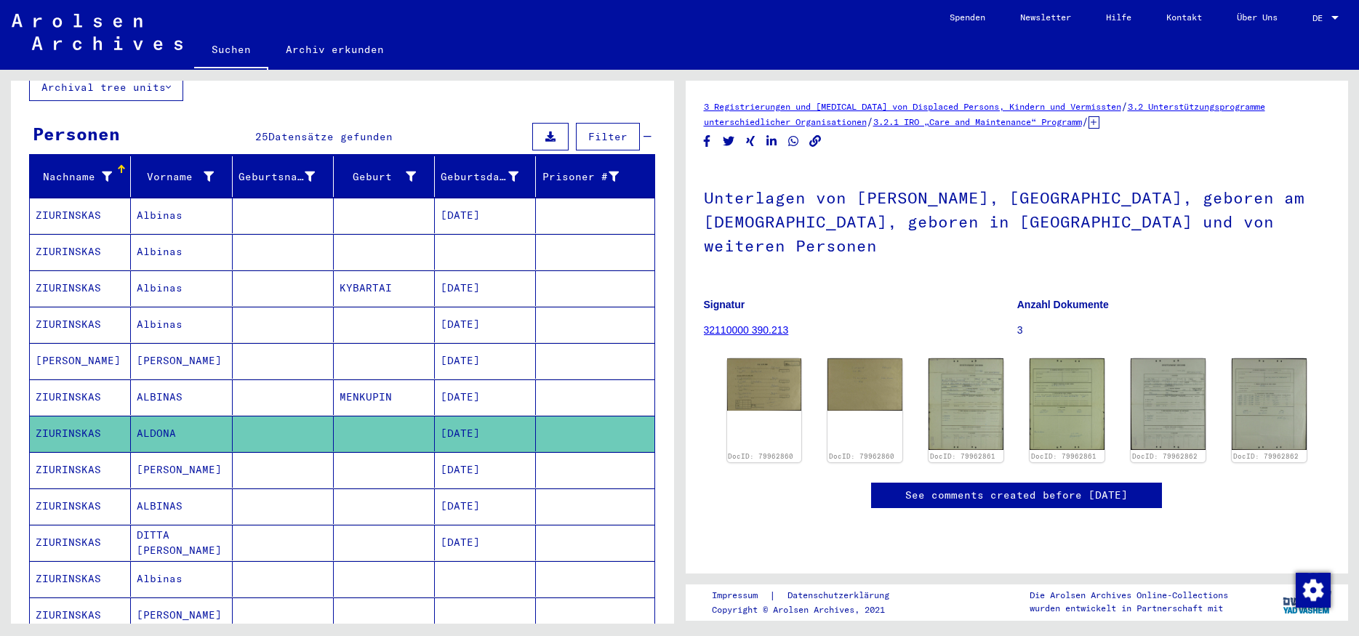
click at [252, 452] on mat-cell at bounding box center [283, 470] width 101 height 36
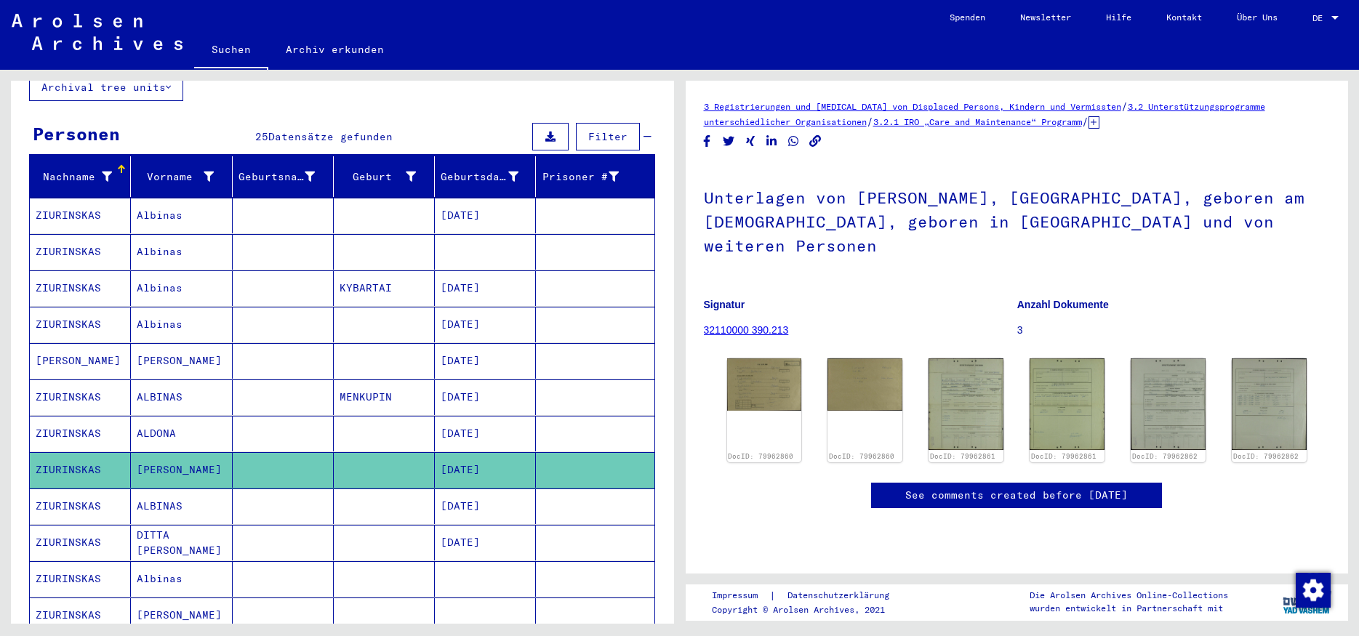
click at [287, 500] on mat-cell at bounding box center [283, 507] width 101 height 36
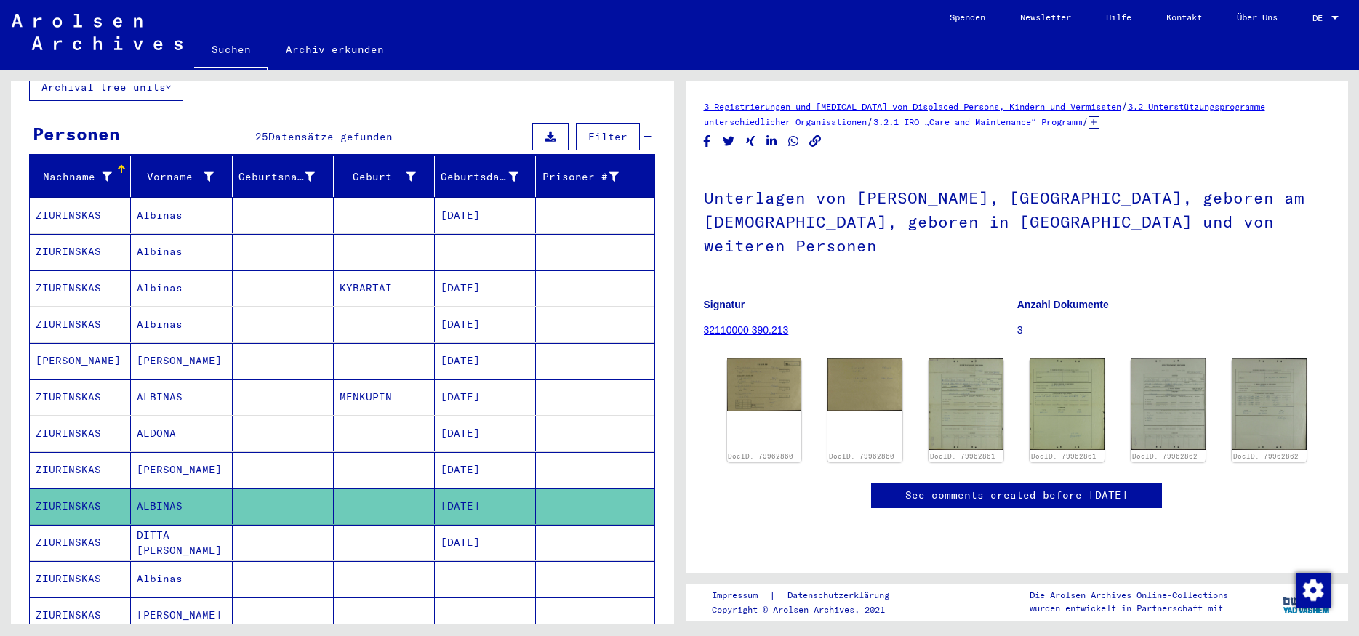
click at [284, 525] on mat-cell at bounding box center [283, 543] width 101 height 36
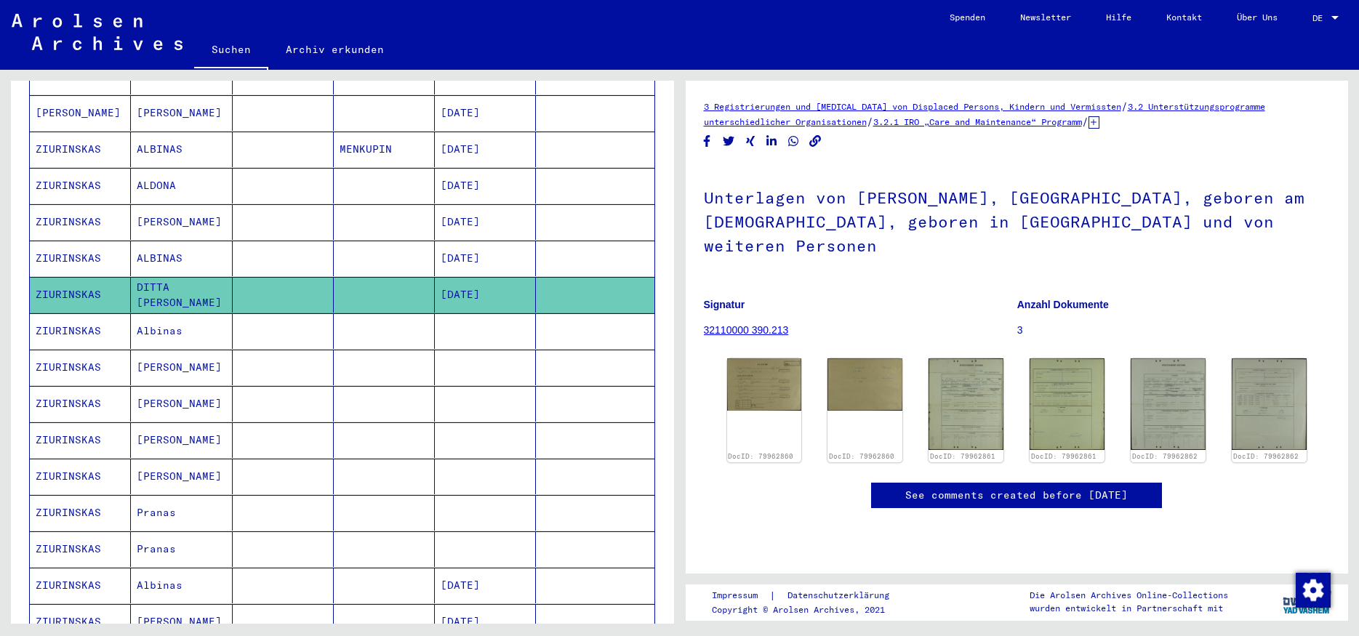
scroll to position [507, 0]
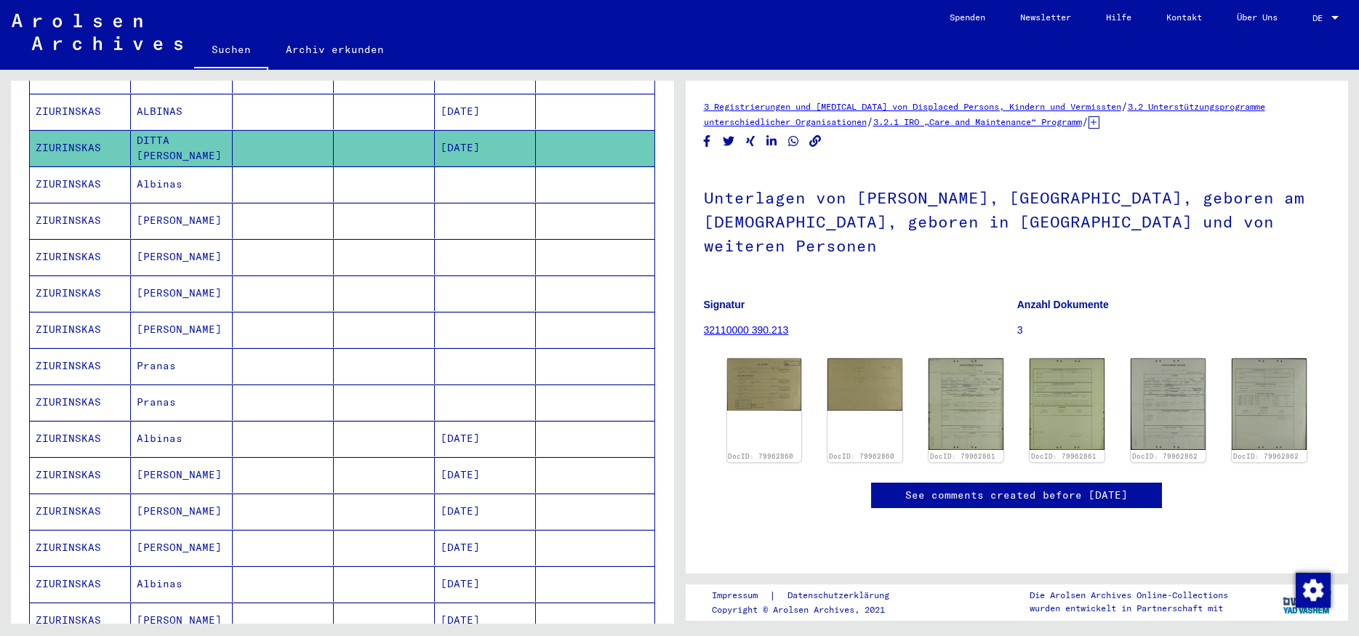
click at [272, 203] on mat-cell at bounding box center [283, 221] width 101 height 36
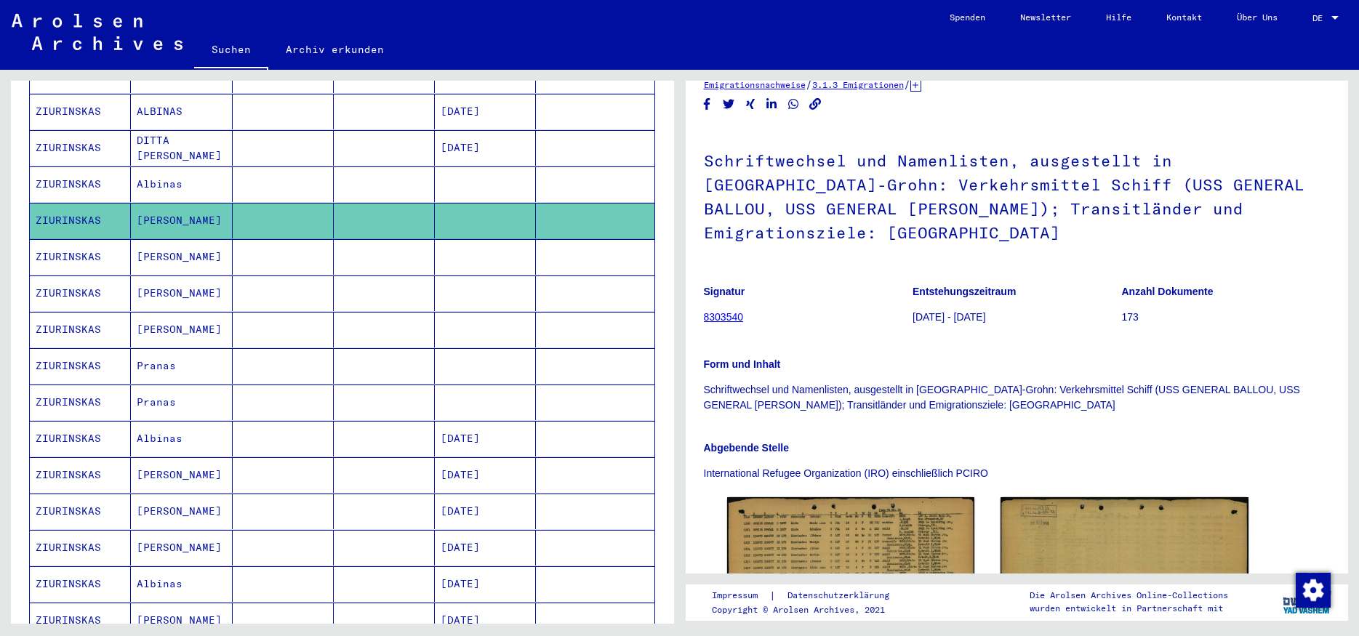
scroll to position [152, 0]
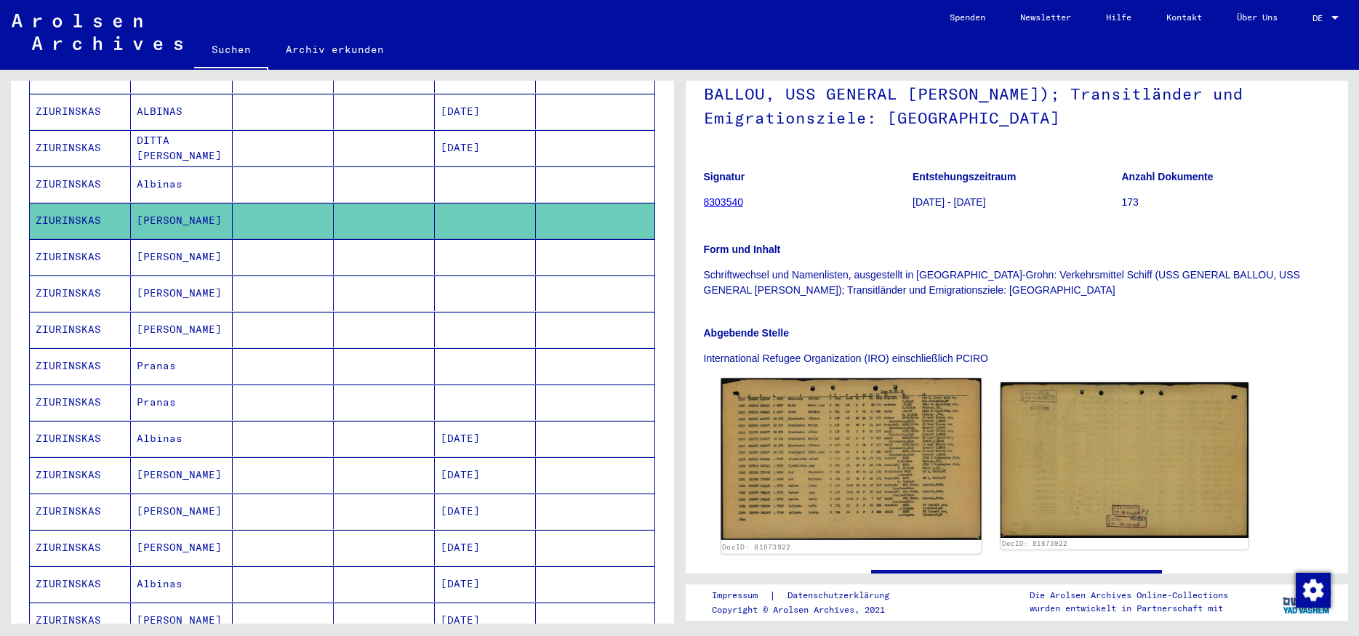
click at [840, 432] on img at bounding box center [851, 459] width 260 height 162
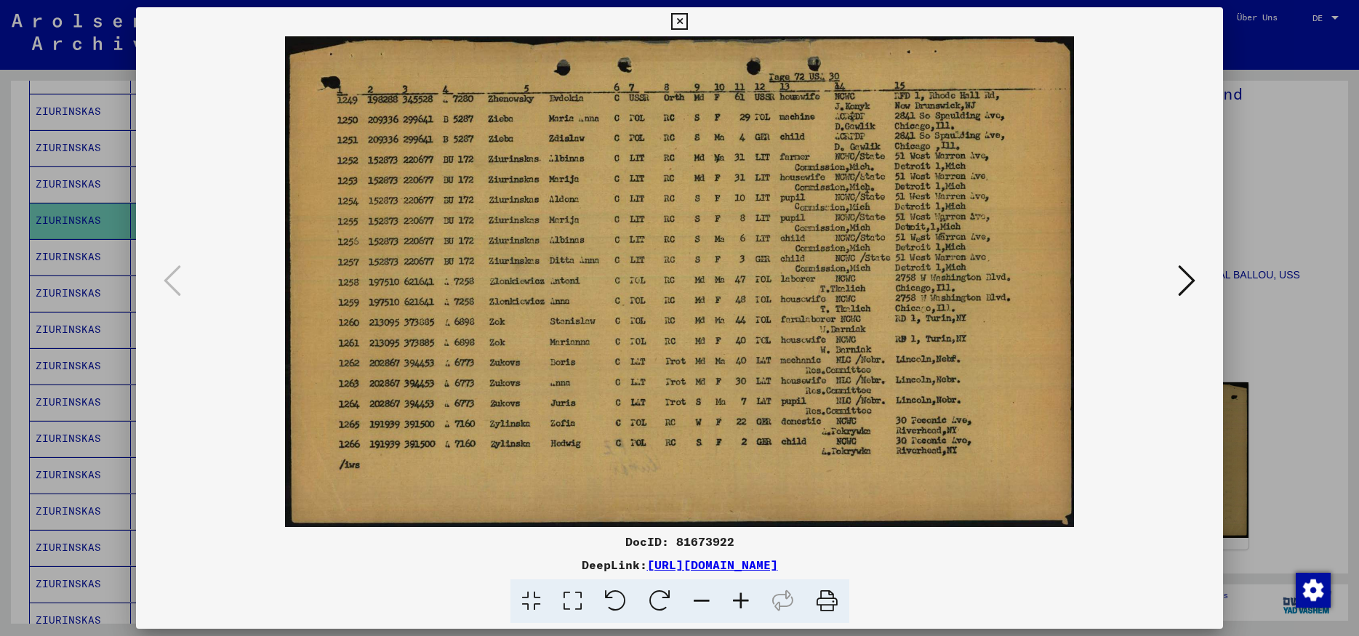
click at [688, 22] on icon at bounding box center [679, 21] width 17 height 17
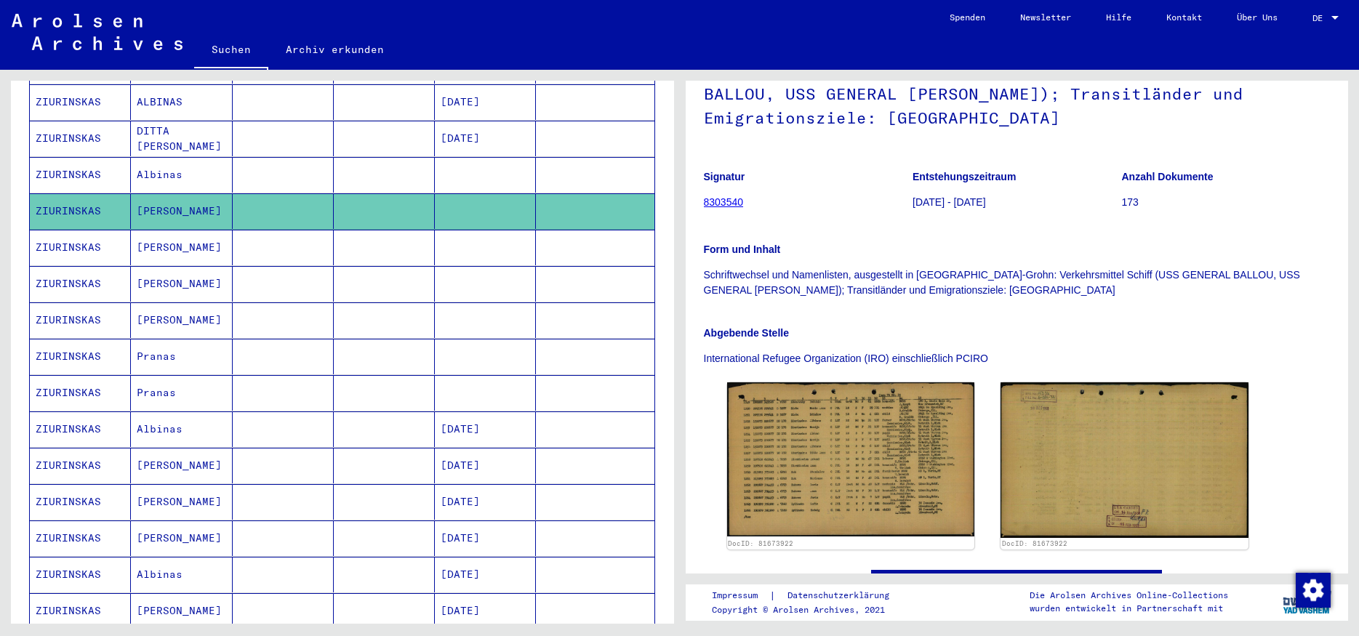
scroll to position [539, 0]
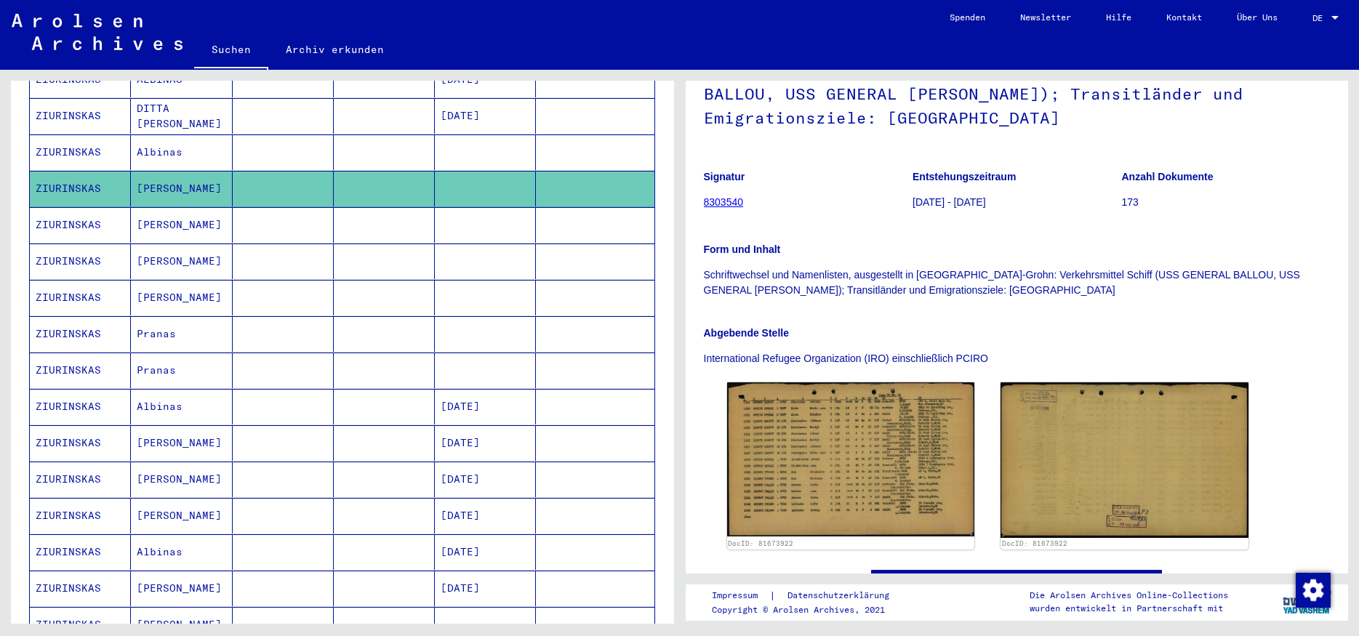
click at [183, 281] on mat-cell "Juozas" at bounding box center [181, 298] width 101 height 36
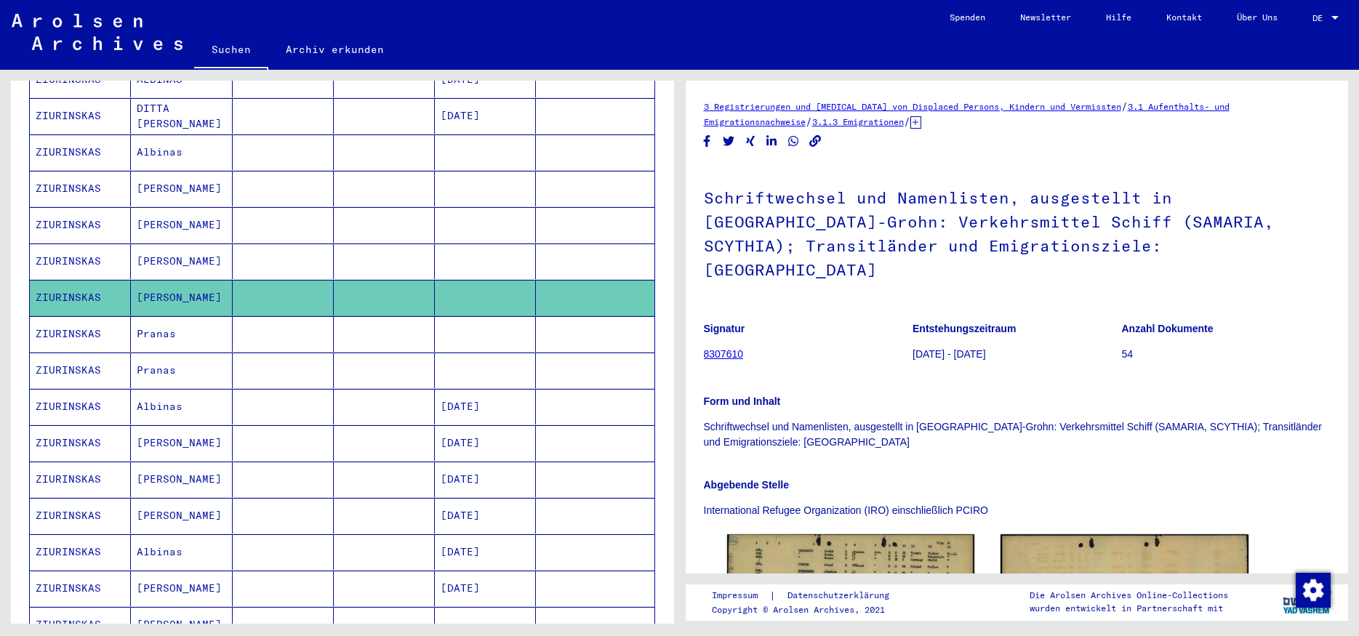
click at [184, 317] on mat-cell "Pranas" at bounding box center [181, 334] width 101 height 36
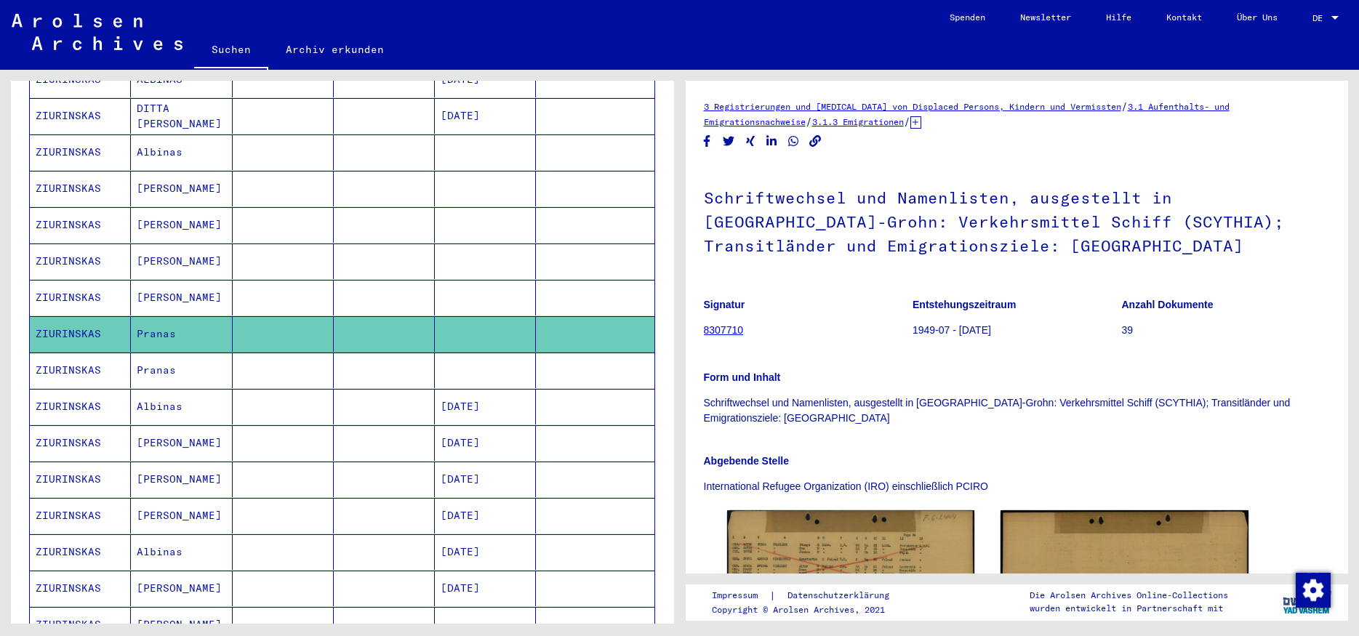
click at [181, 356] on mat-cell "Pranas" at bounding box center [181, 371] width 101 height 36
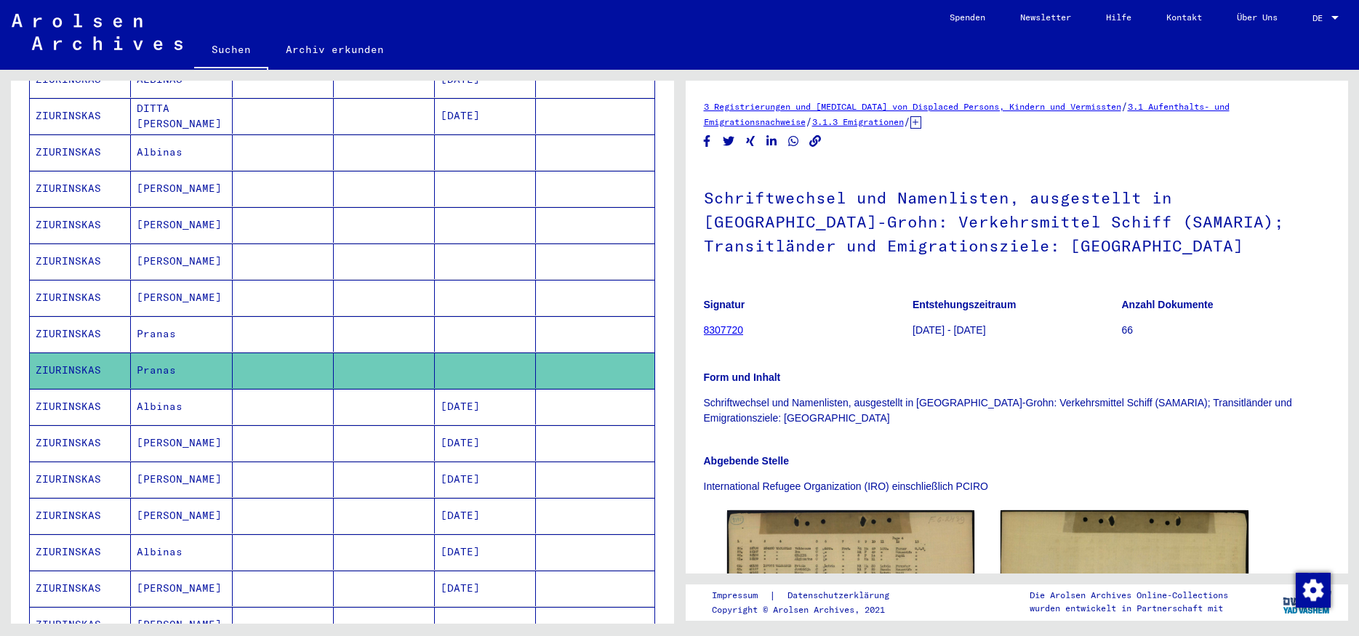
click at [189, 394] on mat-cell "Albinas" at bounding box center [181, 407] width 101 height 36
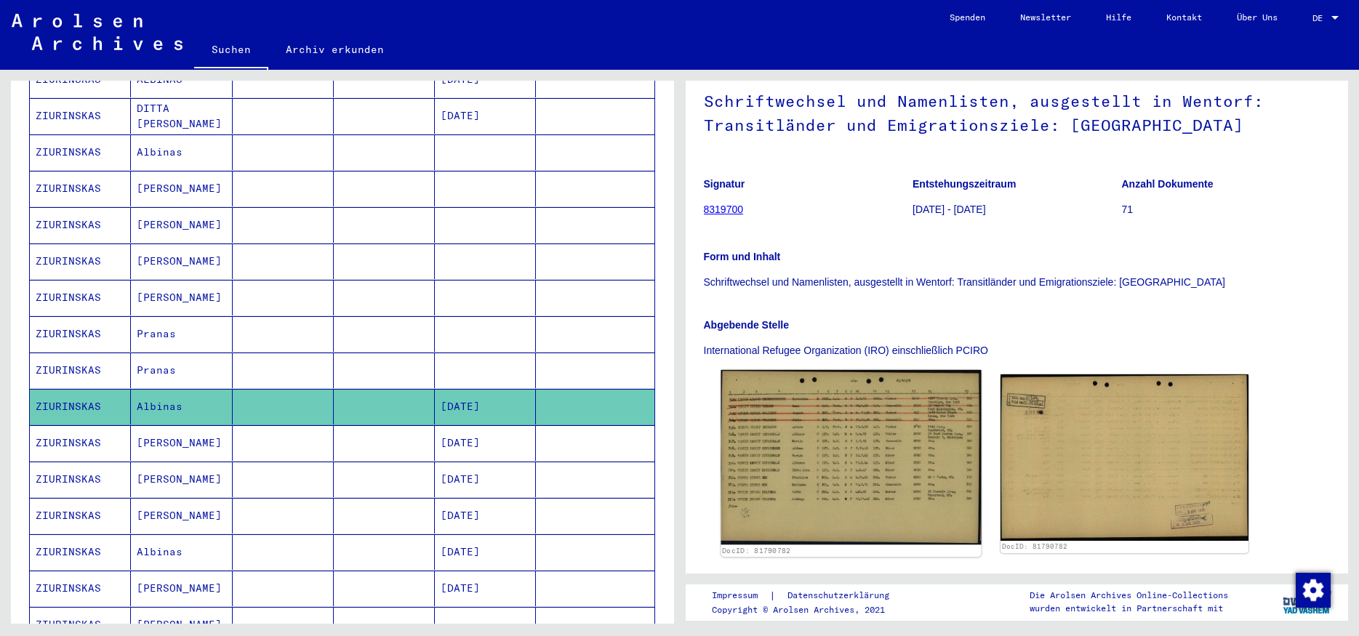
scroll to position [140, 0]
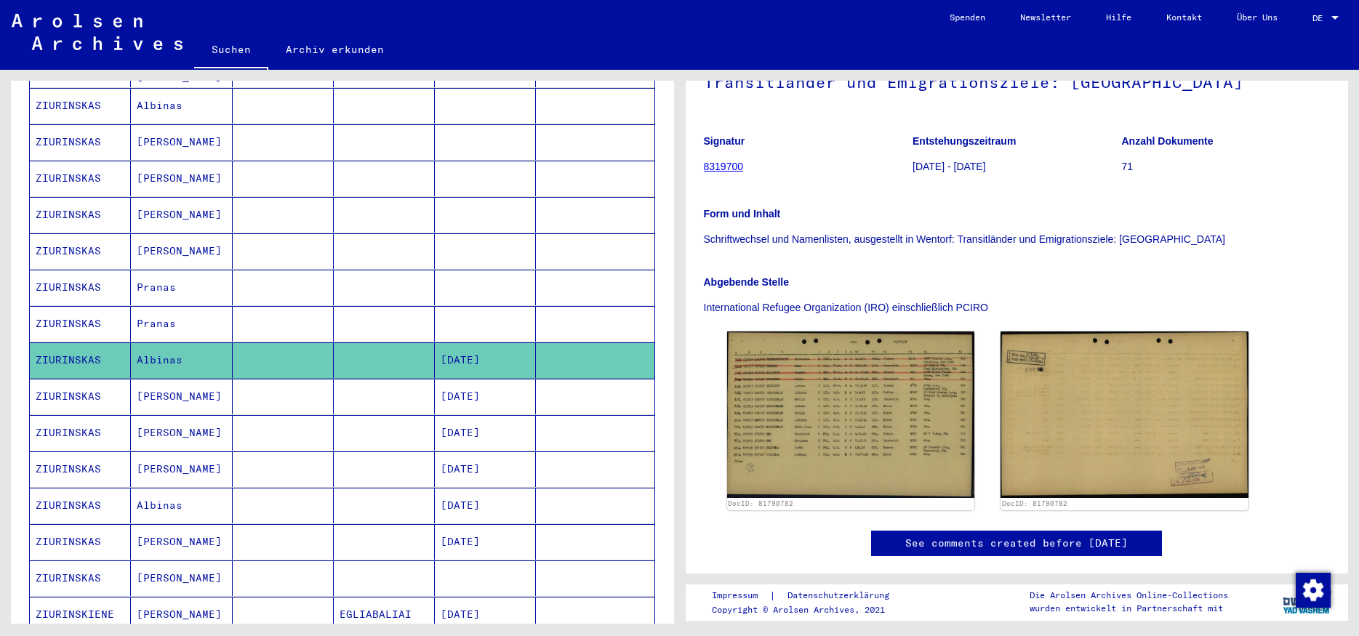
click at [193, 380] on mat-cell "Marija" at bounding box center [181, 397] width 101 height 36
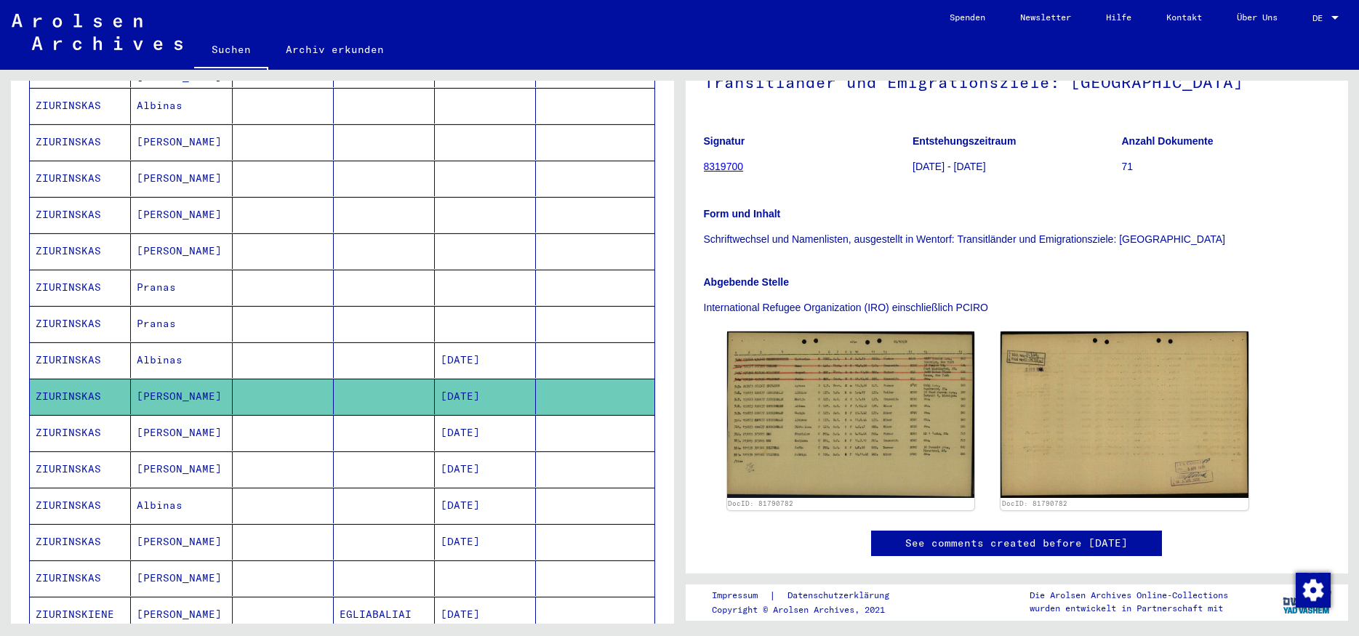
scroll to position [588, 0]
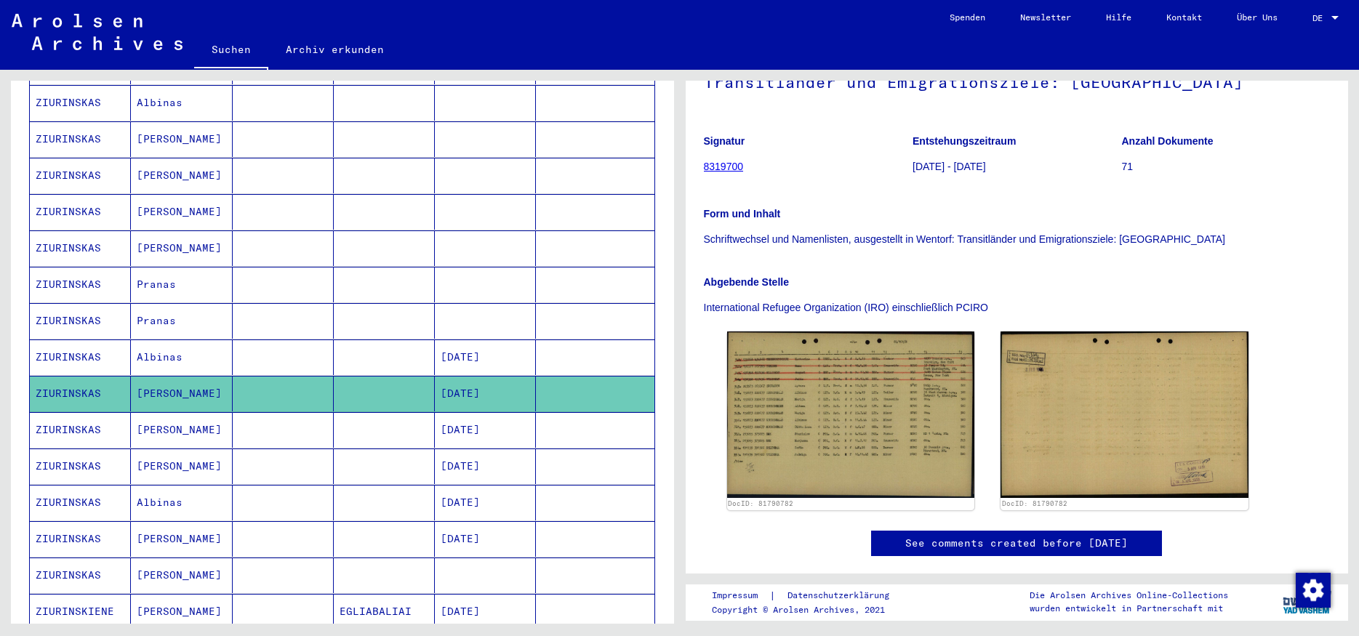
click at [193, 417] on mat-cell "Aldona" at bounding box center [181, 430] width 101 height 36
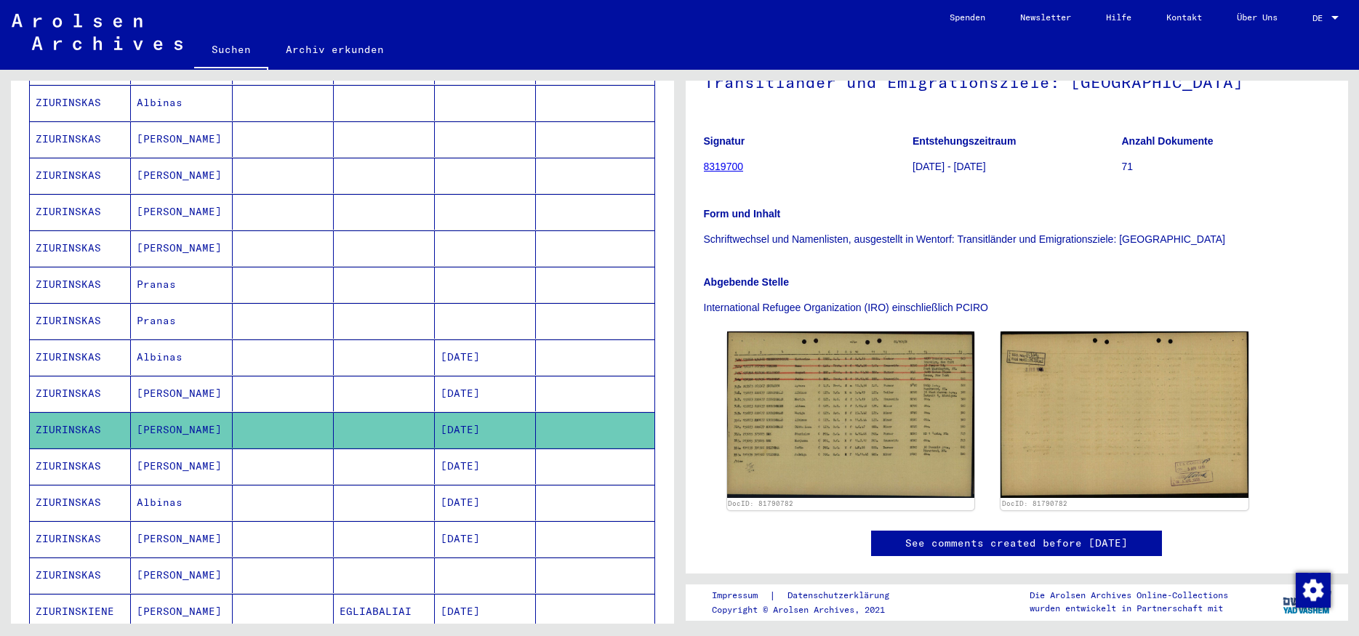
click at [193, 449] on mat-cell "Marija" at bounding box center [181, 467] width 101 height 36
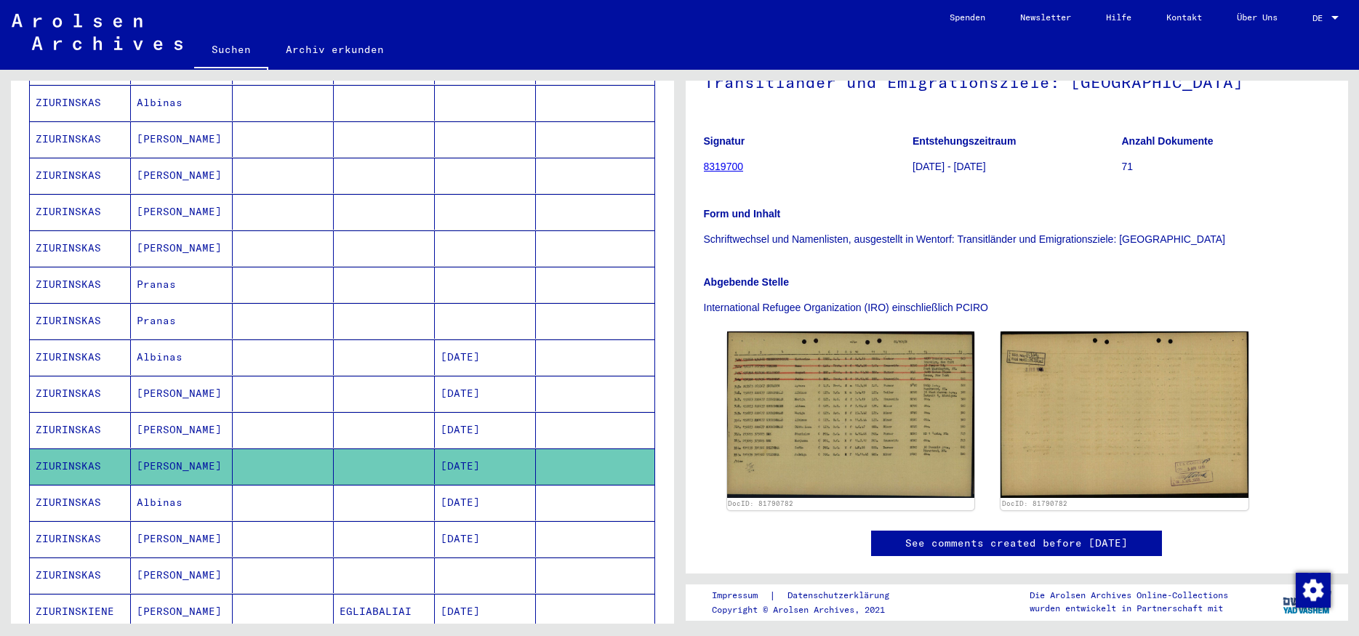
click at [183, 496] on mat-cell "Albinas" at bounding box center [181, 503] width 101 height 36
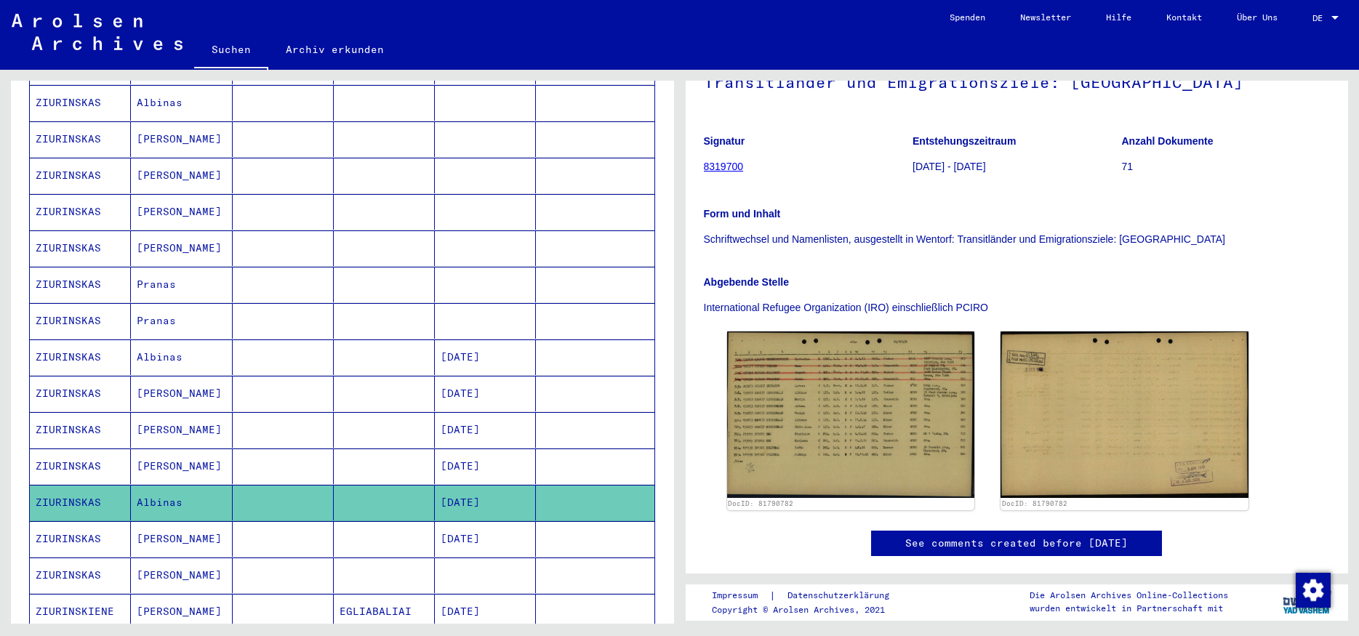
click at [189, 527] on mat-cell "Ditta Anna" at bounding box center [181, 540] width 101 height 36
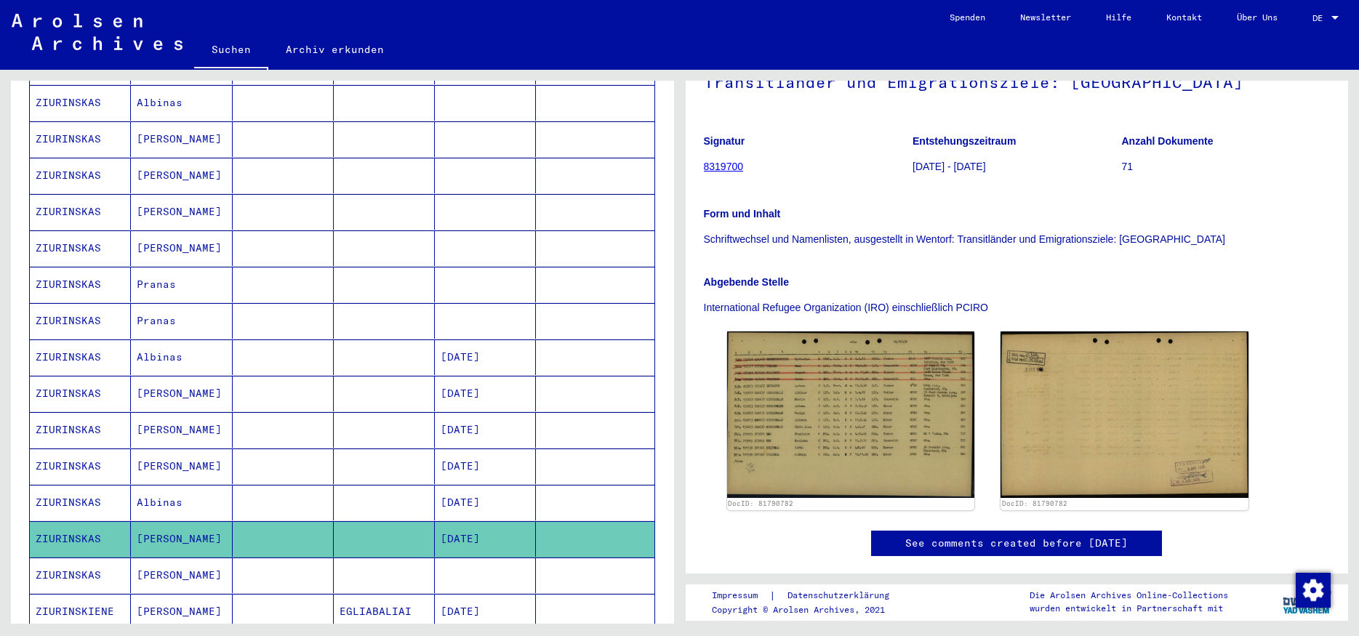
click at [191, 558] on mat-cell "Jonas" at bounding box center [181, 576] width 101 height 36
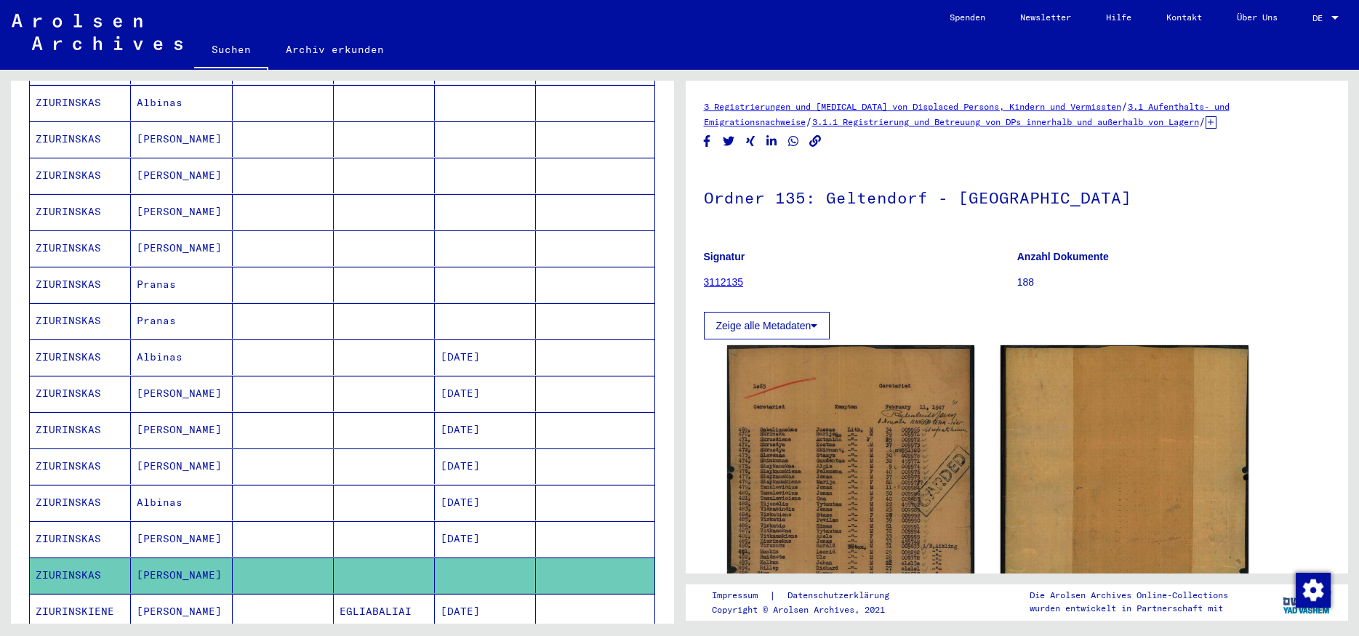
click at [207, 601] on mat-cell "MARIJA" at bounding box center [181, 612] width 101 height 36
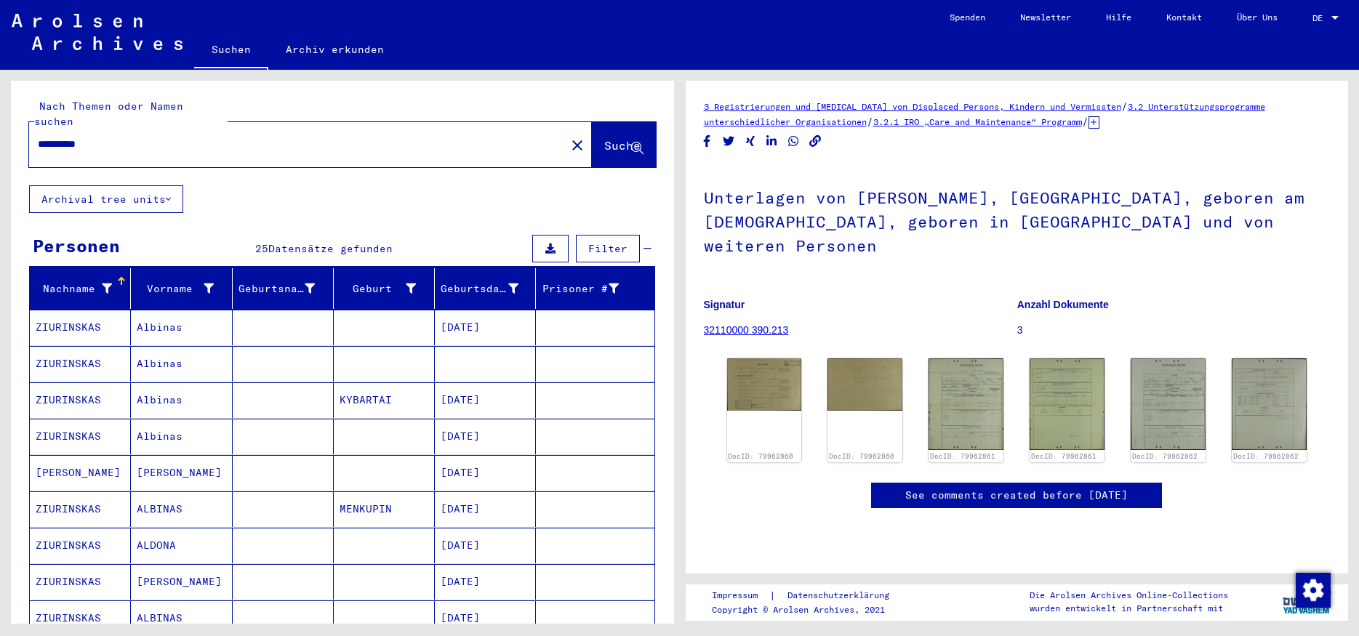
click at [44, 137] on input "**********" at bounding box center [297, 144] width 519 height 15
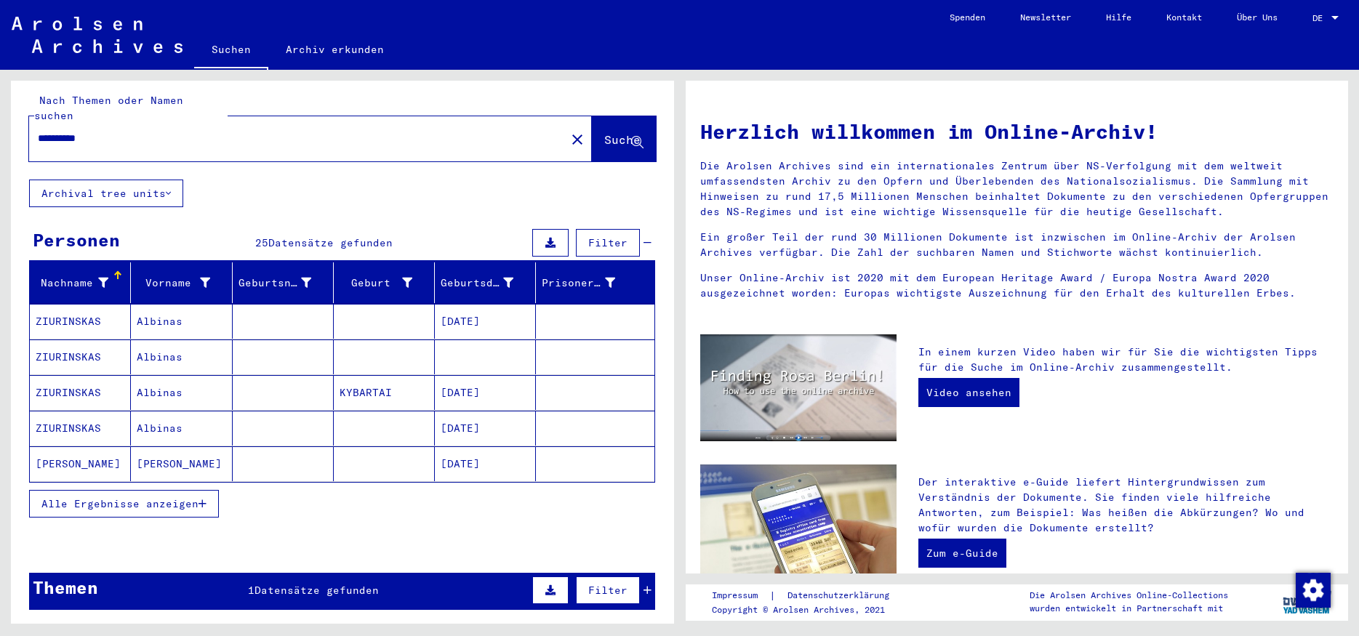
scroll to position [9, 0]
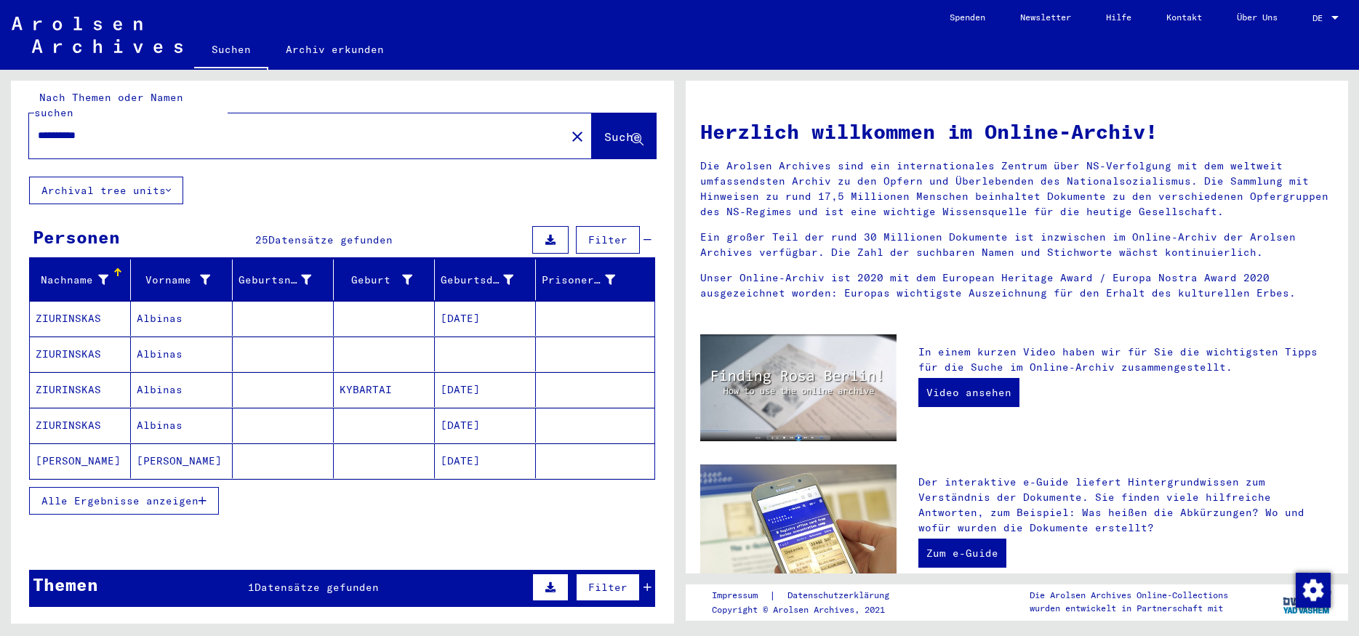
click at [209, 487] on button "Alle Ergebnisse anzeigen" at bounding box center [124, 501] width 190 height 28
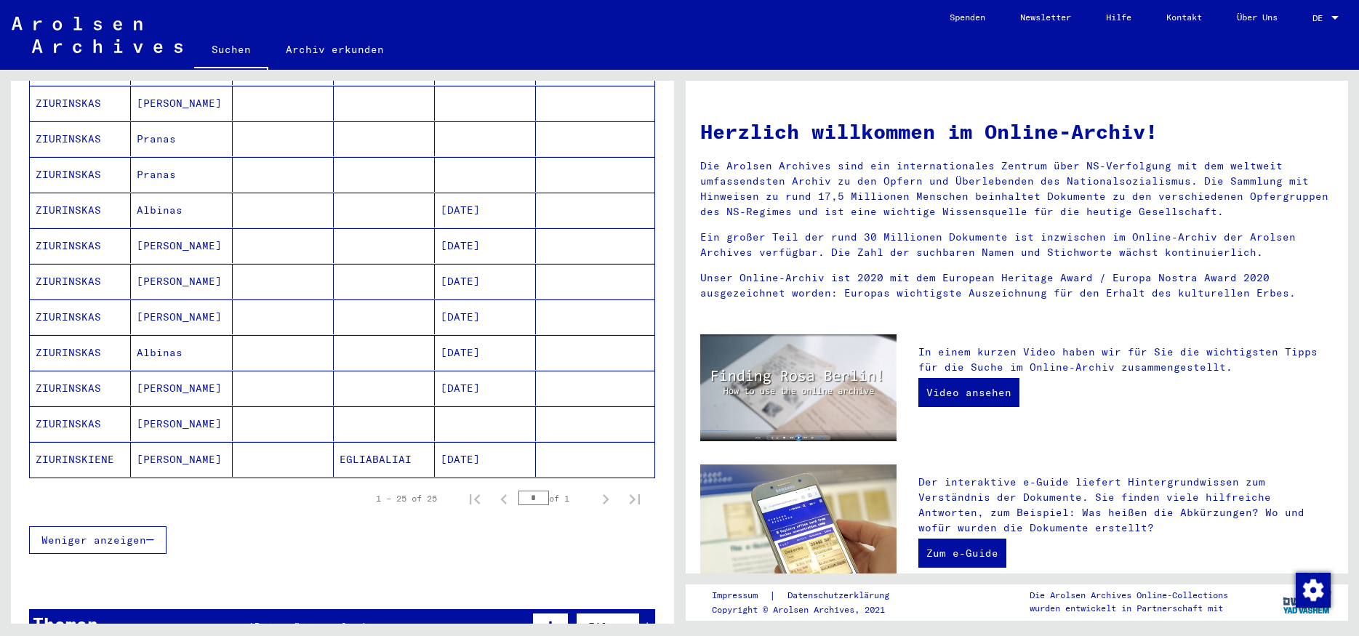
scroll to position [0, 0]
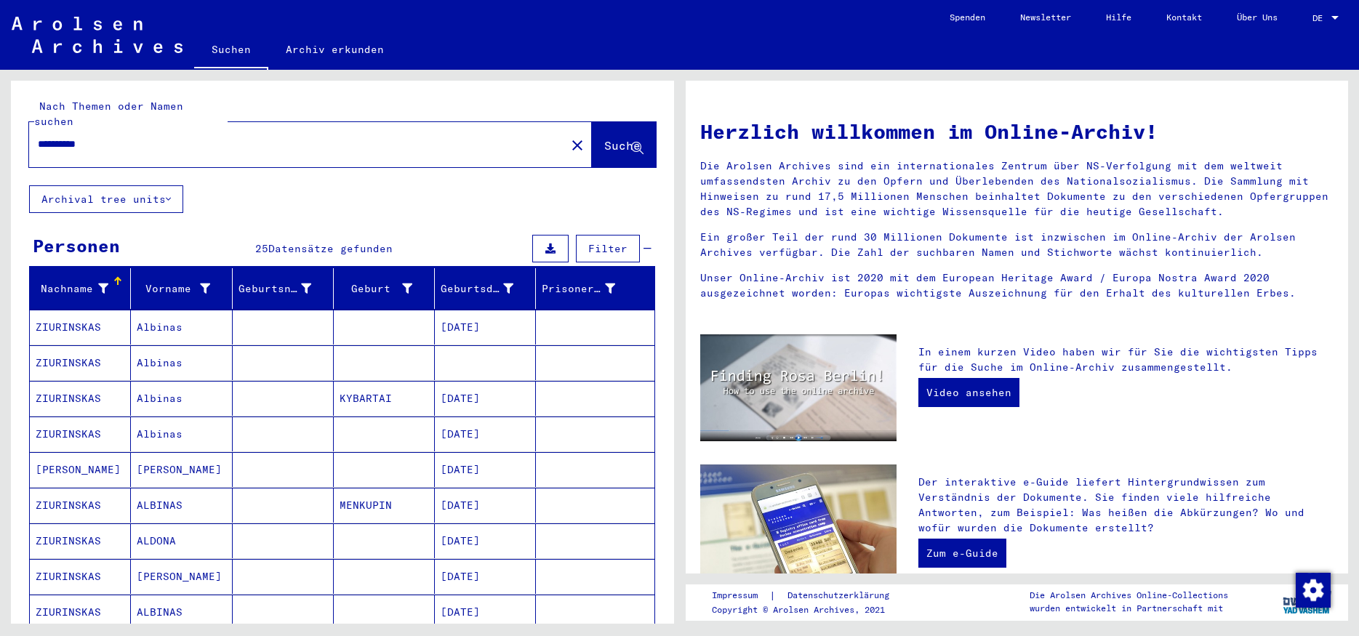
click at [57, 137] on input "**********" at bounding box center [293, 144] width 511 height 15
type input "*********"
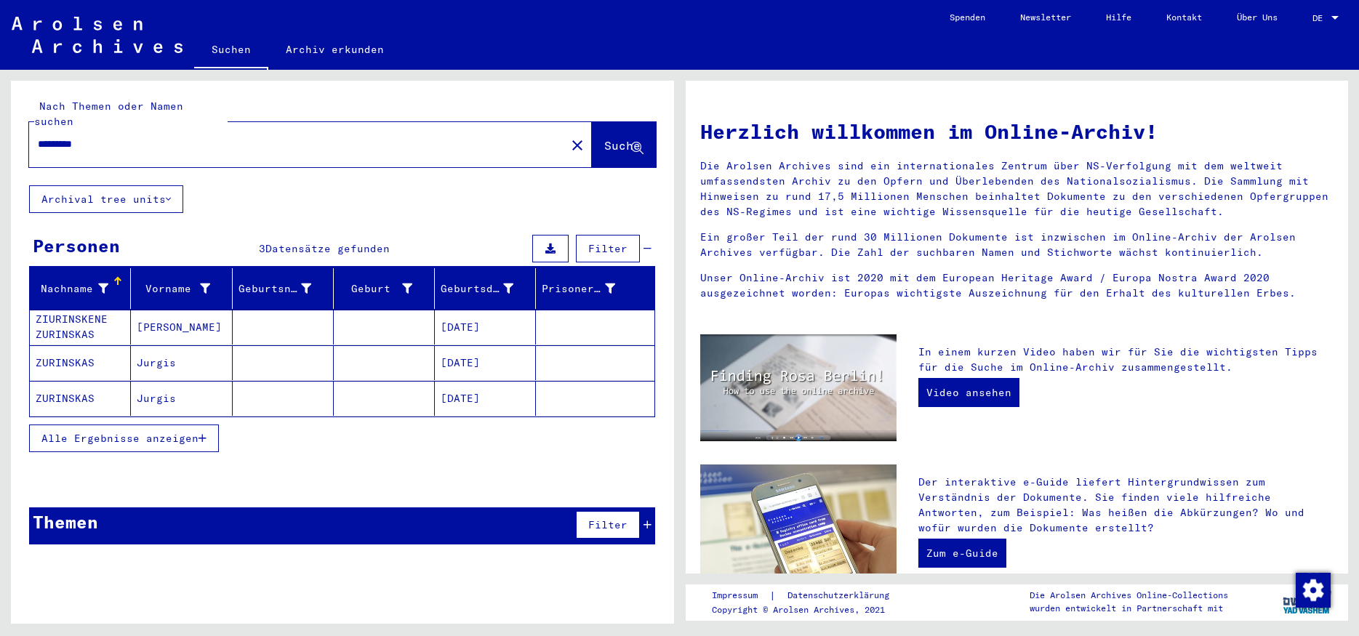
click at [205, 314] on mat-cell "MARIA" at bounding box center [181, 327] width 101 height 35
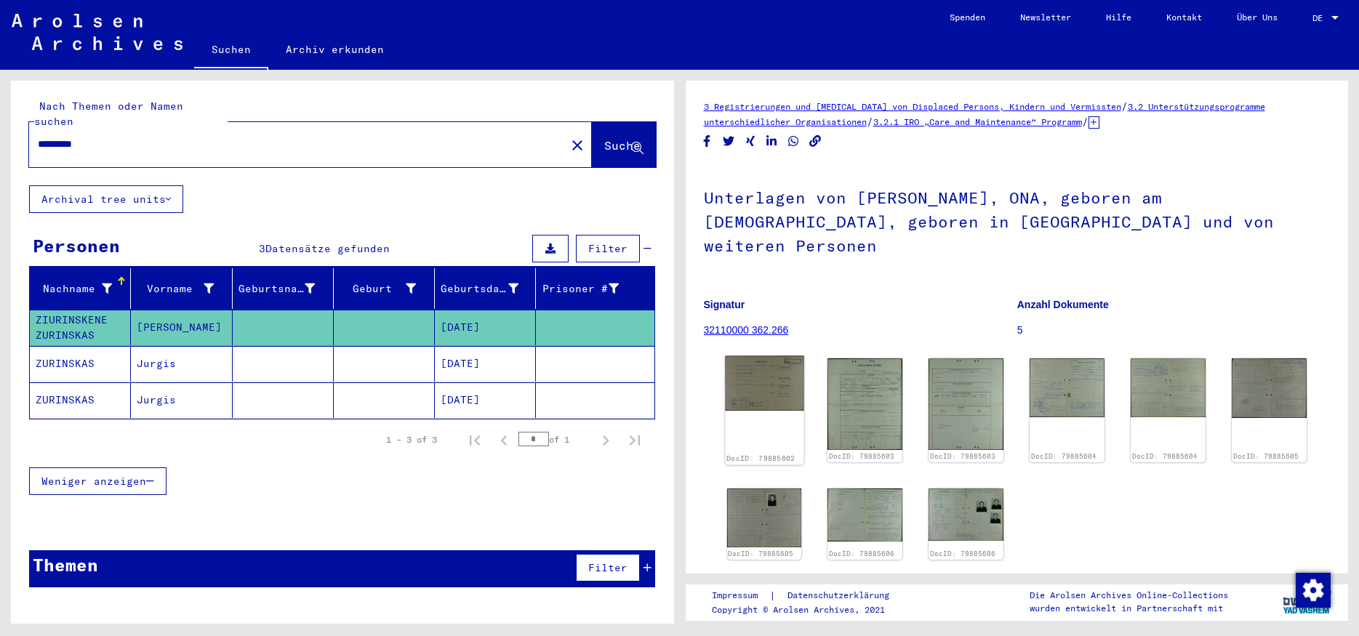
click at [767, 356] on img at bounding box center [764, 383] width 79 height 55
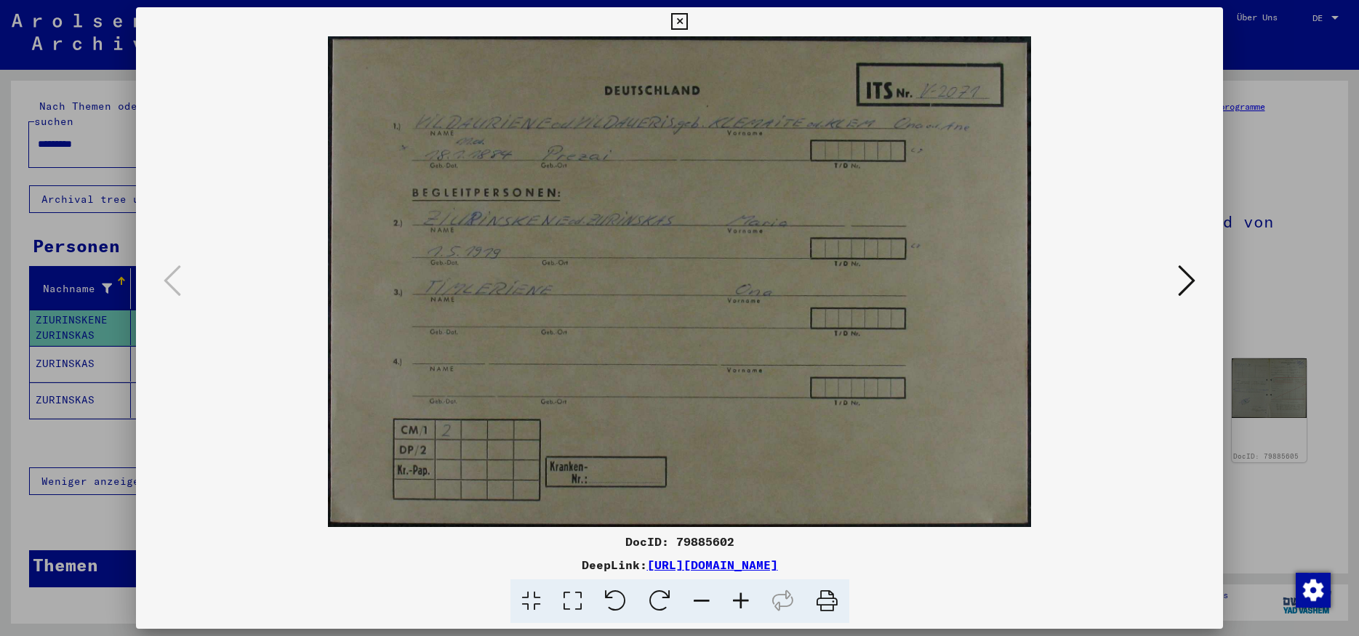
click at [1182, 285] on icon at bounding box center [1186, 280] width 17 height 35
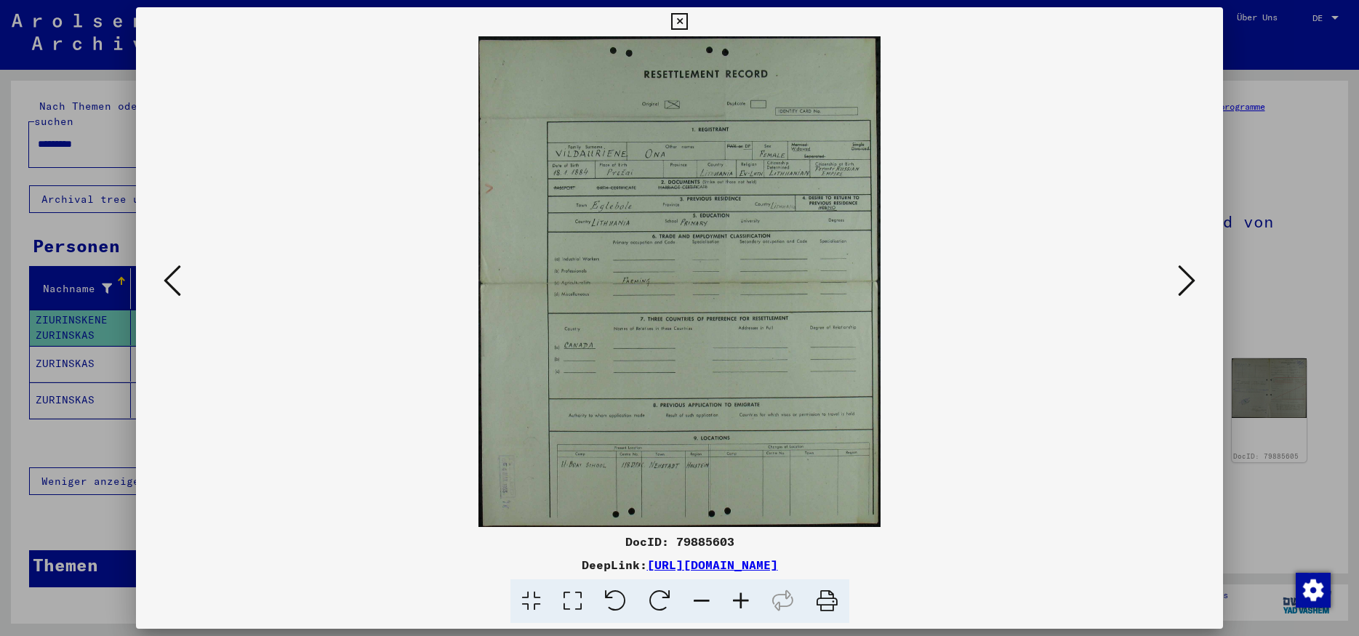
click at [1182, 285] on icon at bounding box center [1186, 280] width 17 height 35
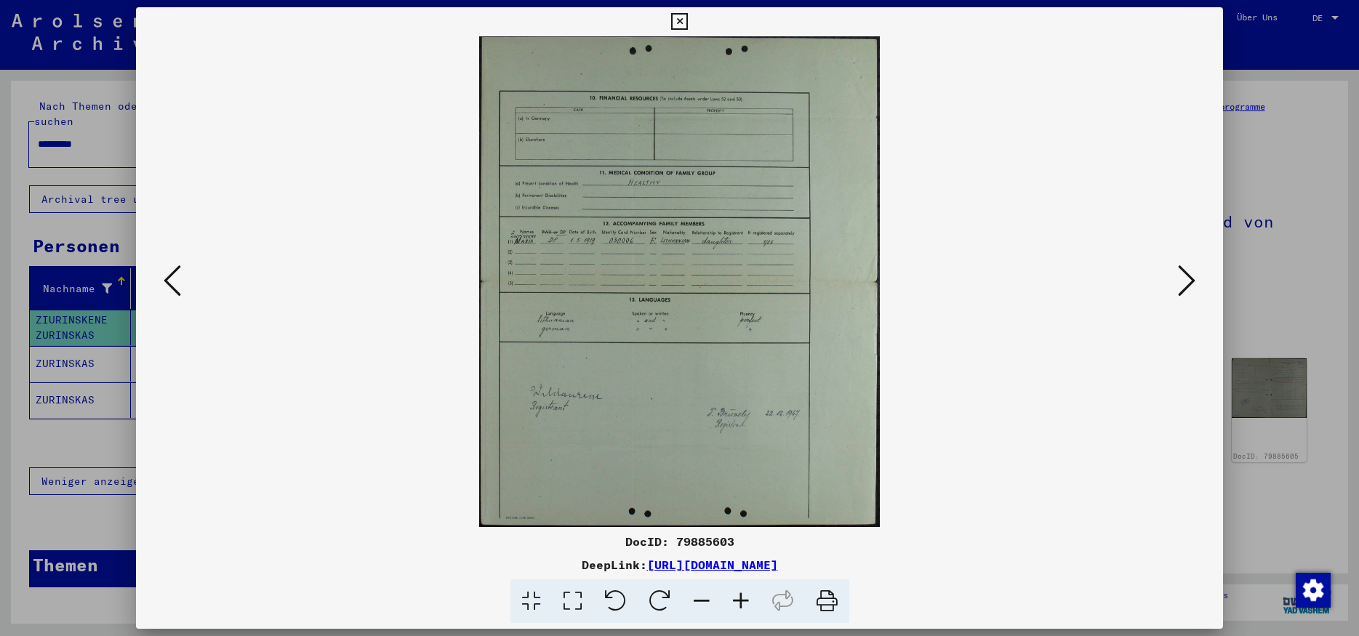
click at [1182, 285] on icon at bounding box center [1186, 280] width 17 height 35
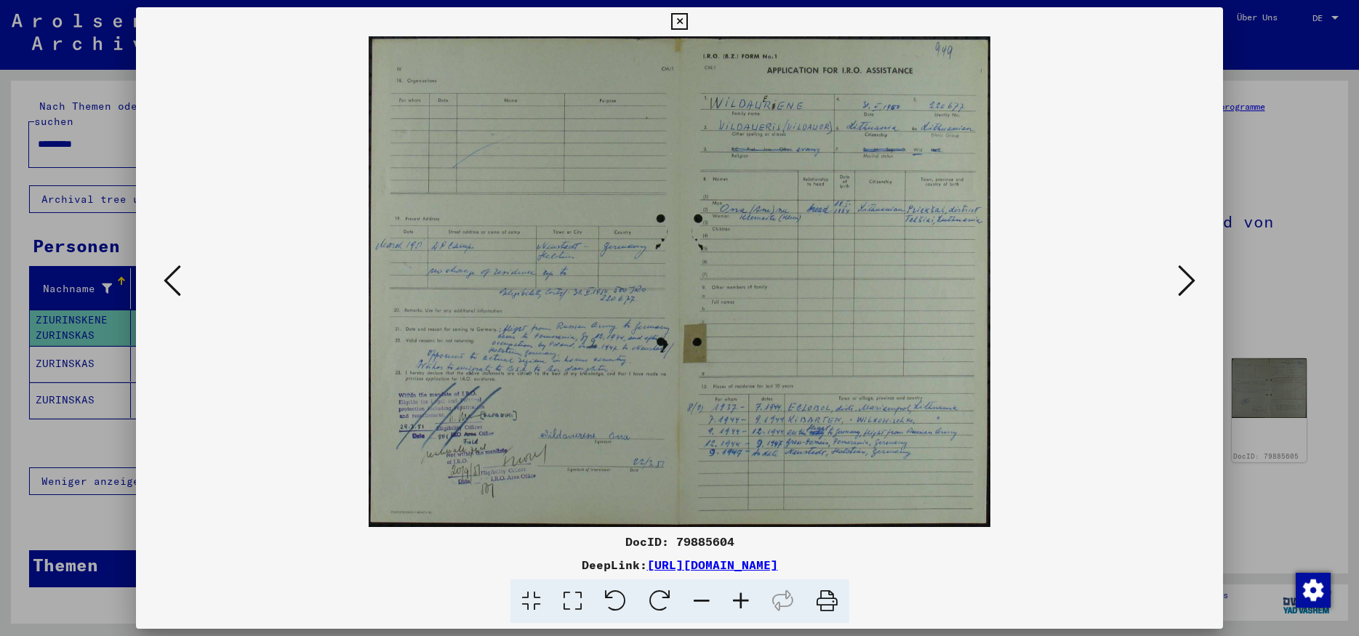
click at [1182, 285] on icon at bounding box center [1186, 280] width 17 height 35
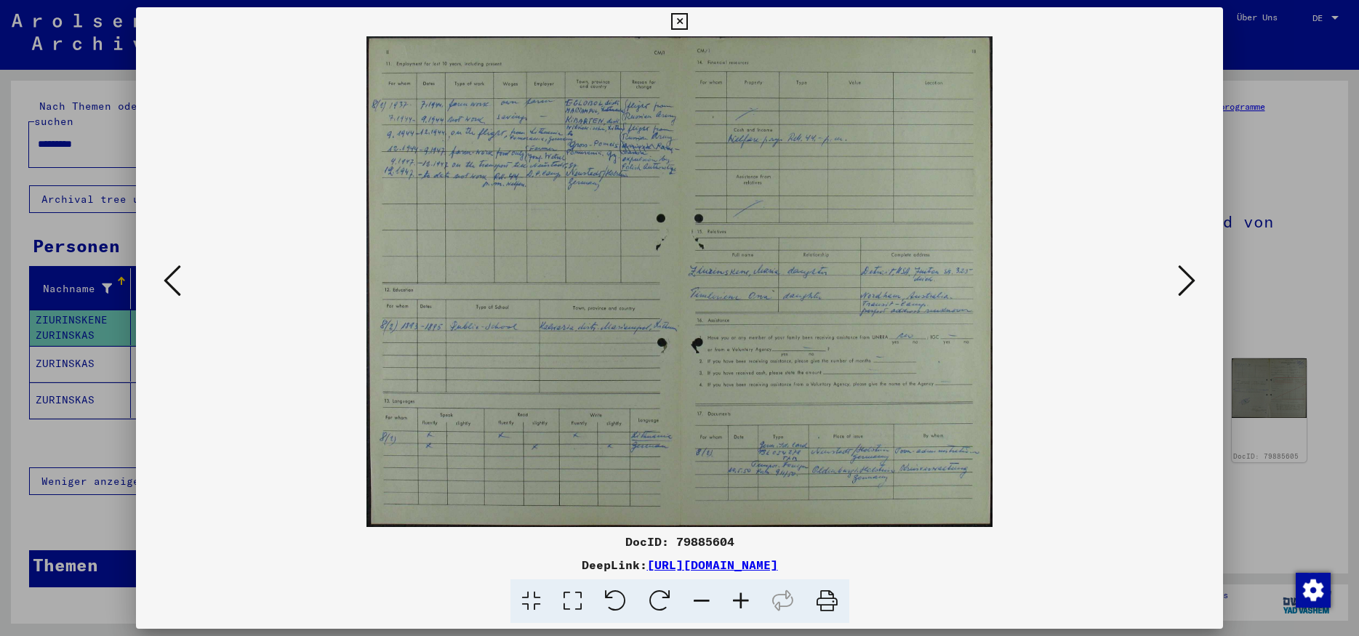
click at [688, 23] on icon at bounding box center [679, 21] width 17 height 17
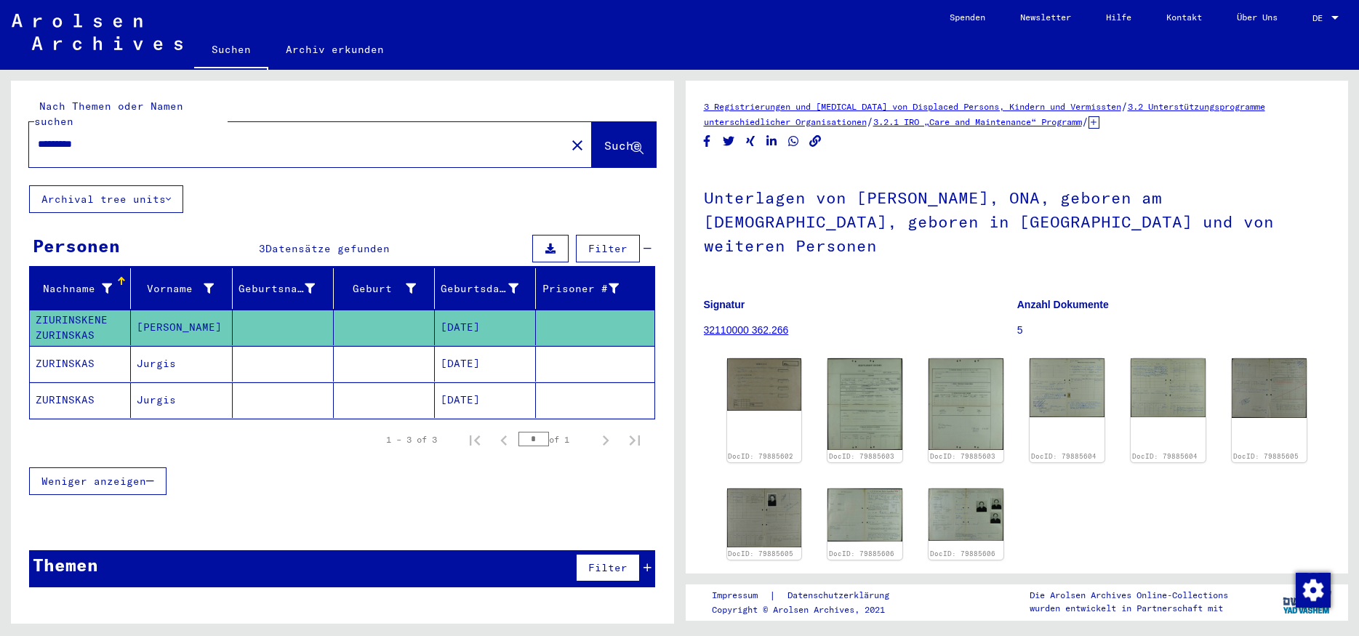
click at [161, 352] on mat-cell "Jurgis" at bounding box center [181, 364] width 101 height 36
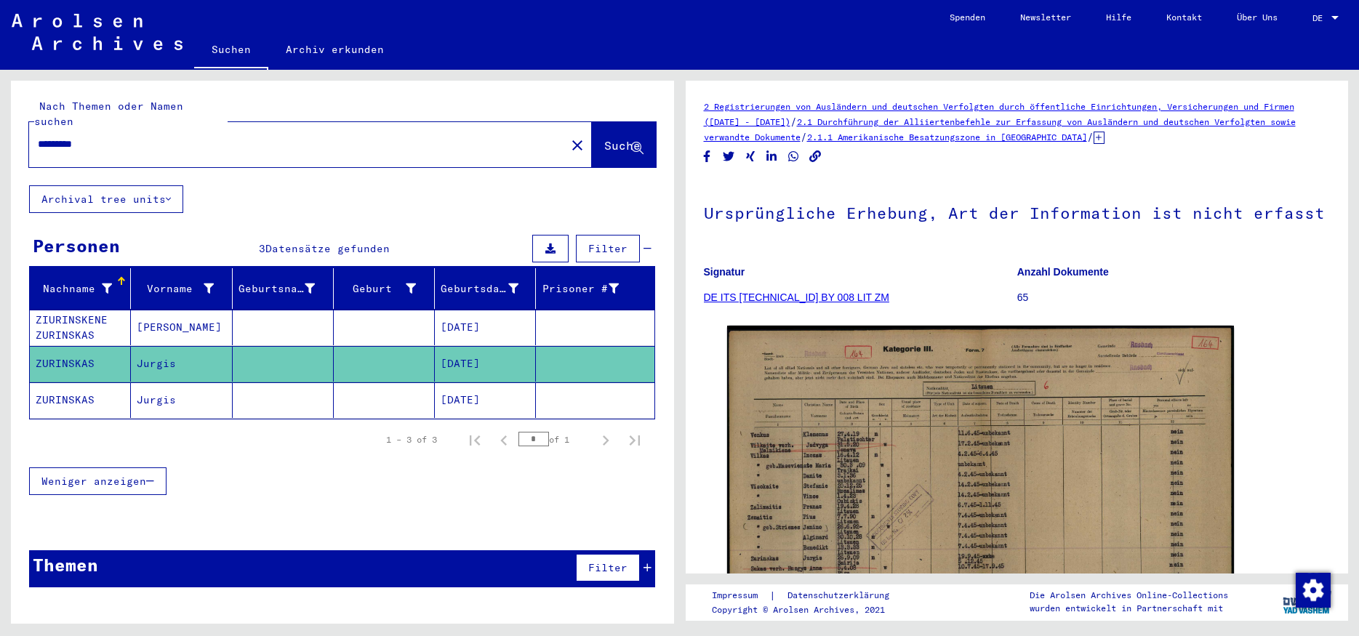
click at [195, 383] on mat-cell "Jurgis" at bounding box center [181, 401] width 101 height 36
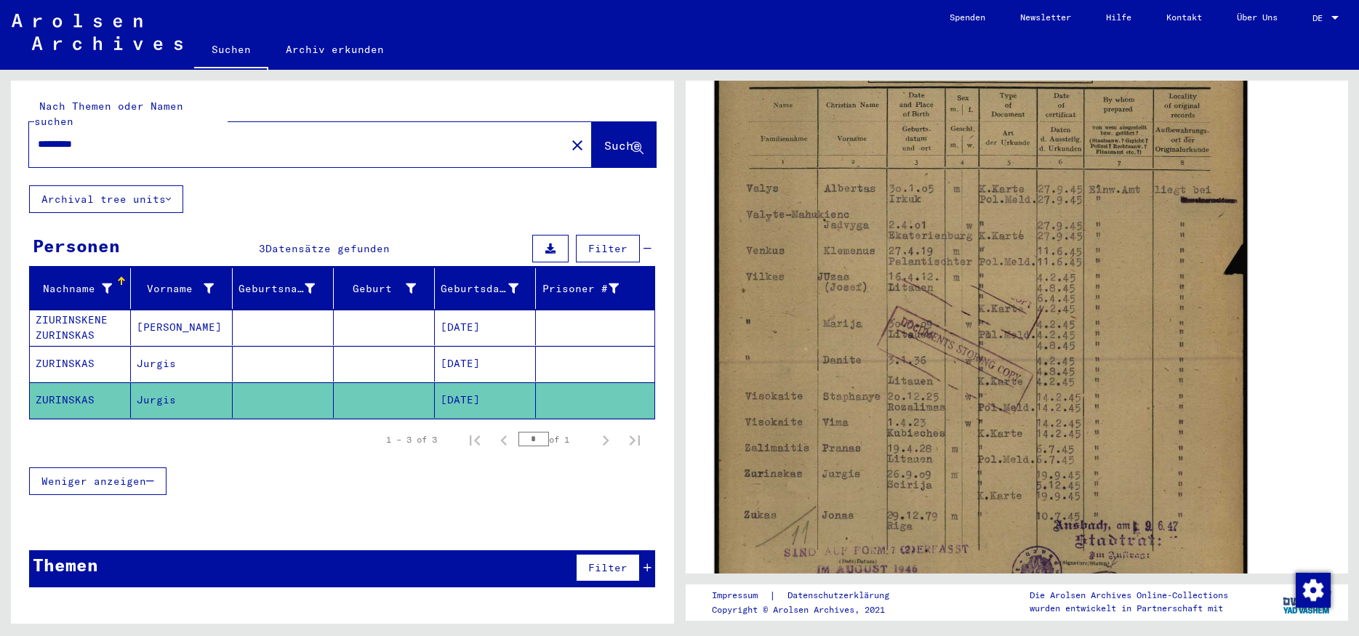
scroll to position [410, 0]
